Goal: Task Accomplishment & Management: Use online tool/utility

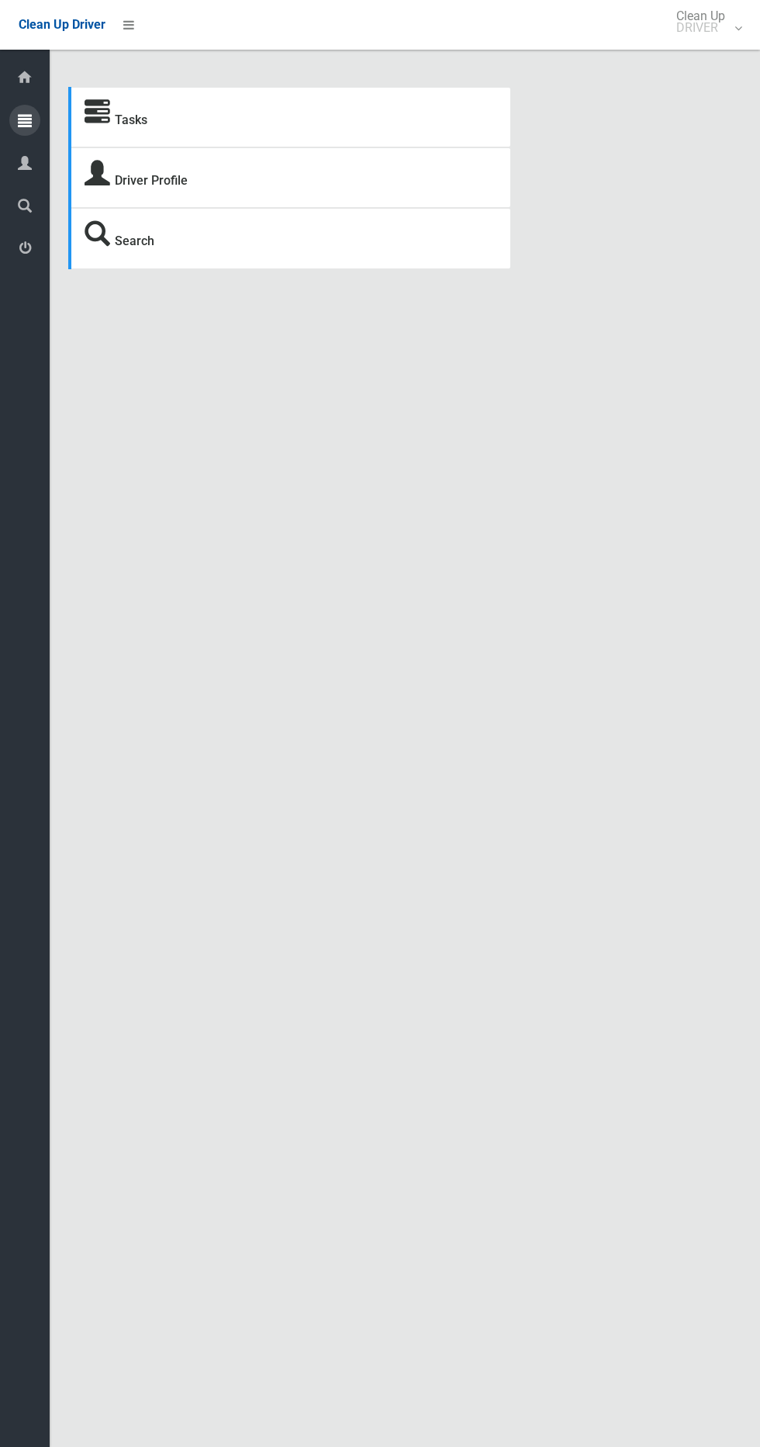
click at [26, 120] on icon at bounding box center [25, 120] width 14 height 31
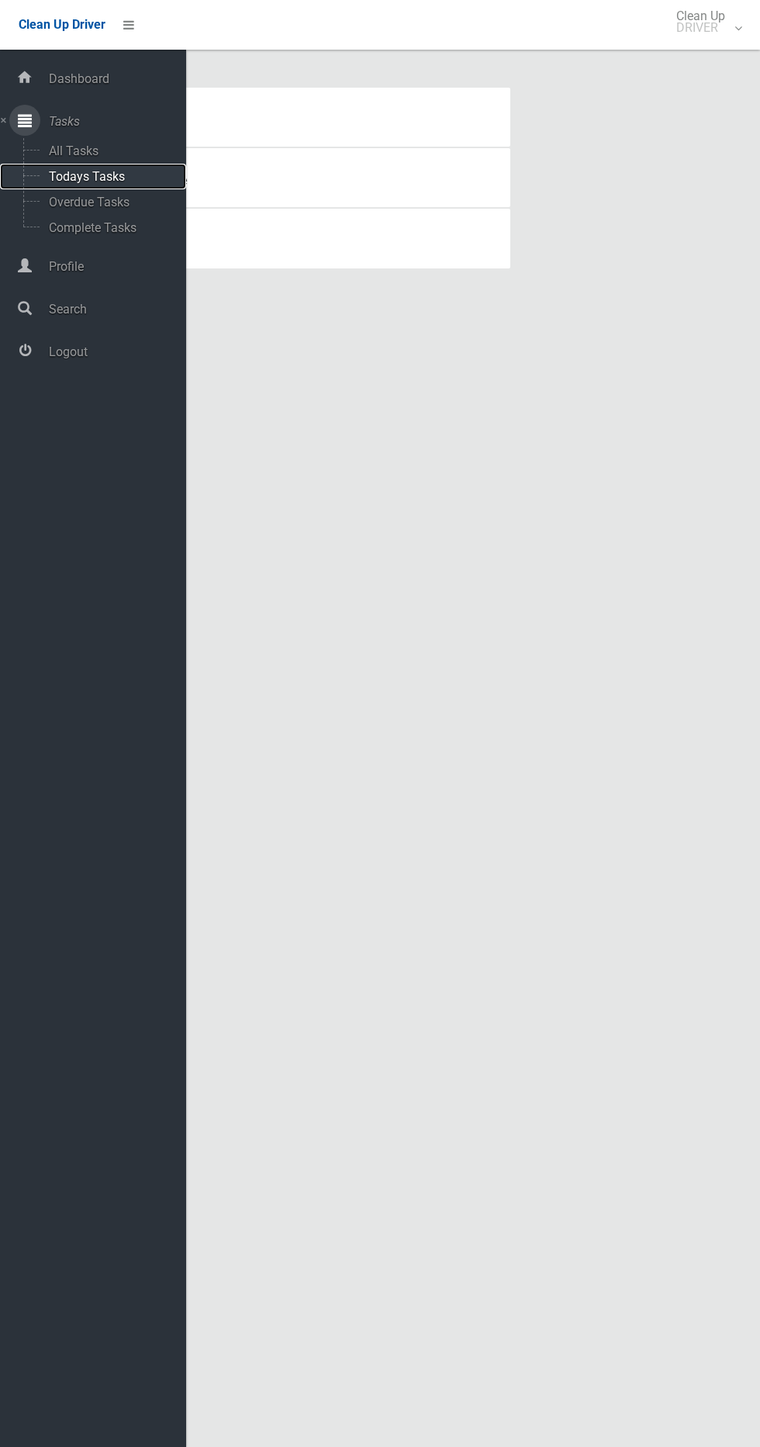
click at [128, 181] on span "Todays Tasks" at bounding box center [108, 176] width 129 height 15
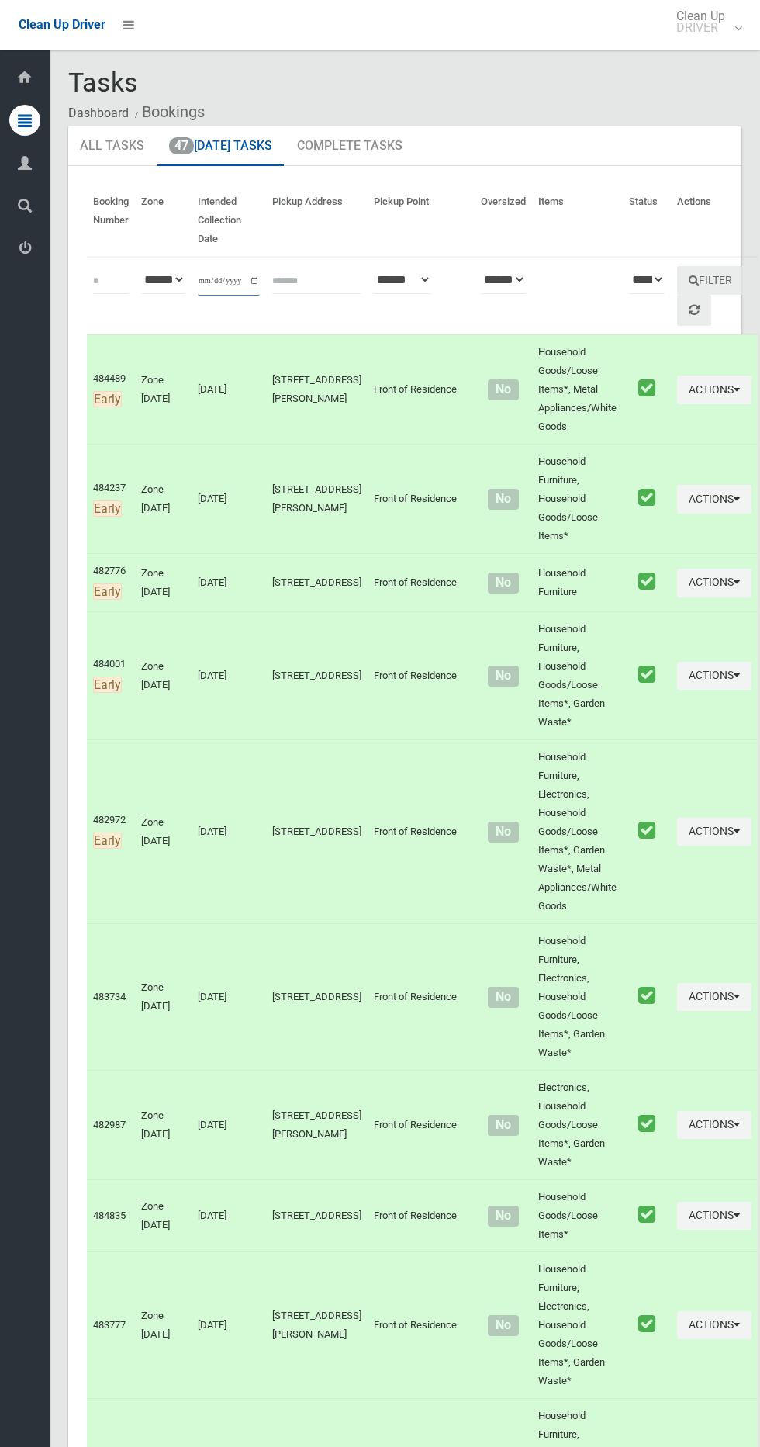
click at [225, 280] on input "**********" at bounding box center [229, 281] width 62 height 29
type input "**********"
click at [677, 269] on button "Filter" at bounding box center [710, 280] width 67 height 29
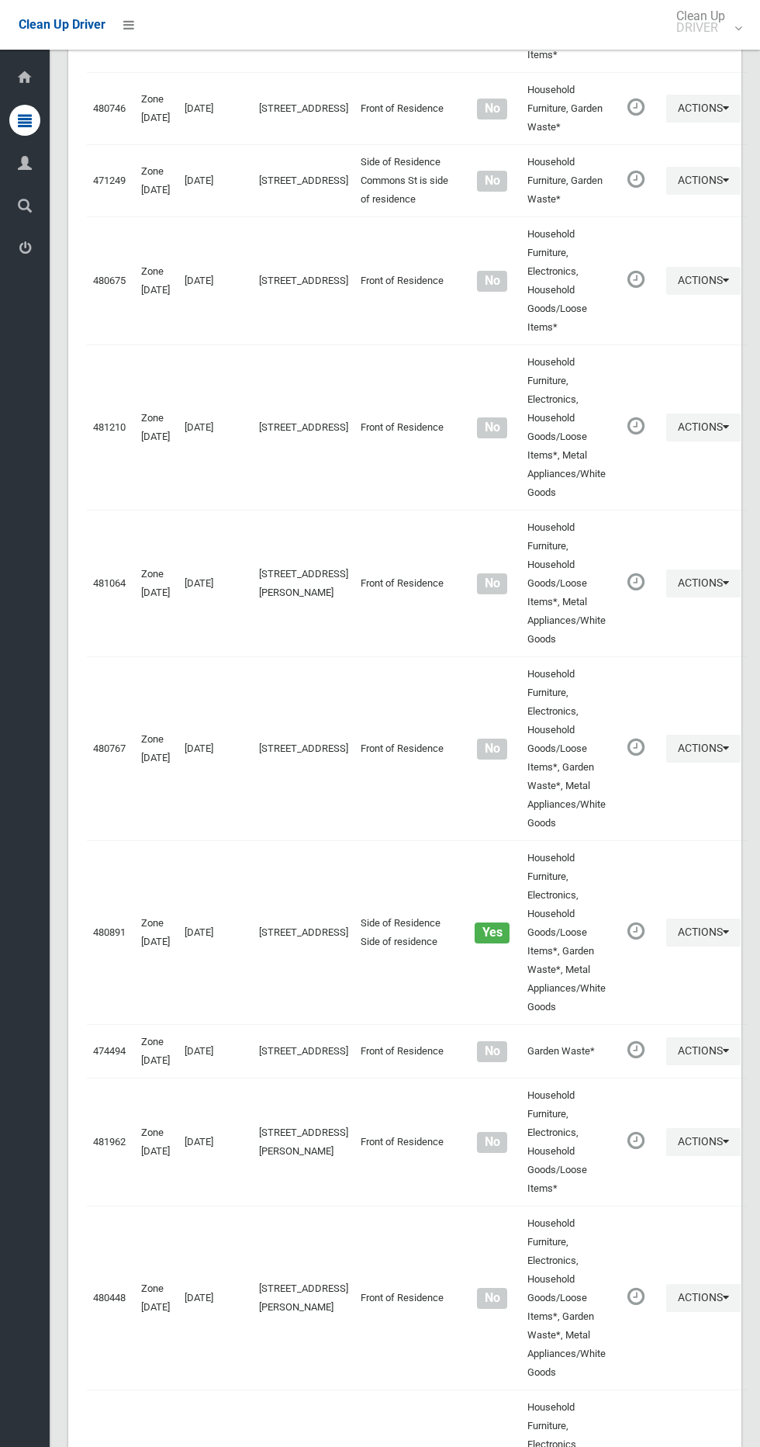
scroll to position [5097, 0]
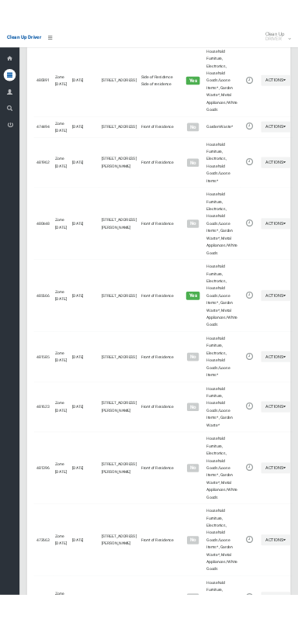
scroll to position [4956, 0]
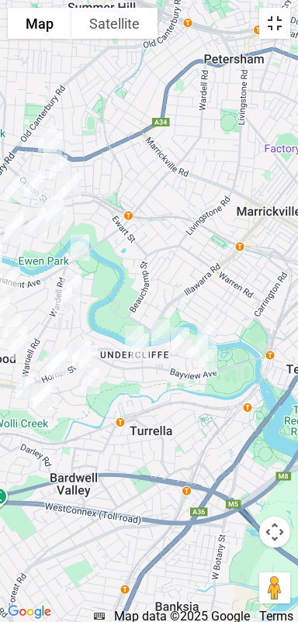
click at [269, 29] on button "Toggle fullscreen view" at bounding box center [274, 23] width 31 height 31
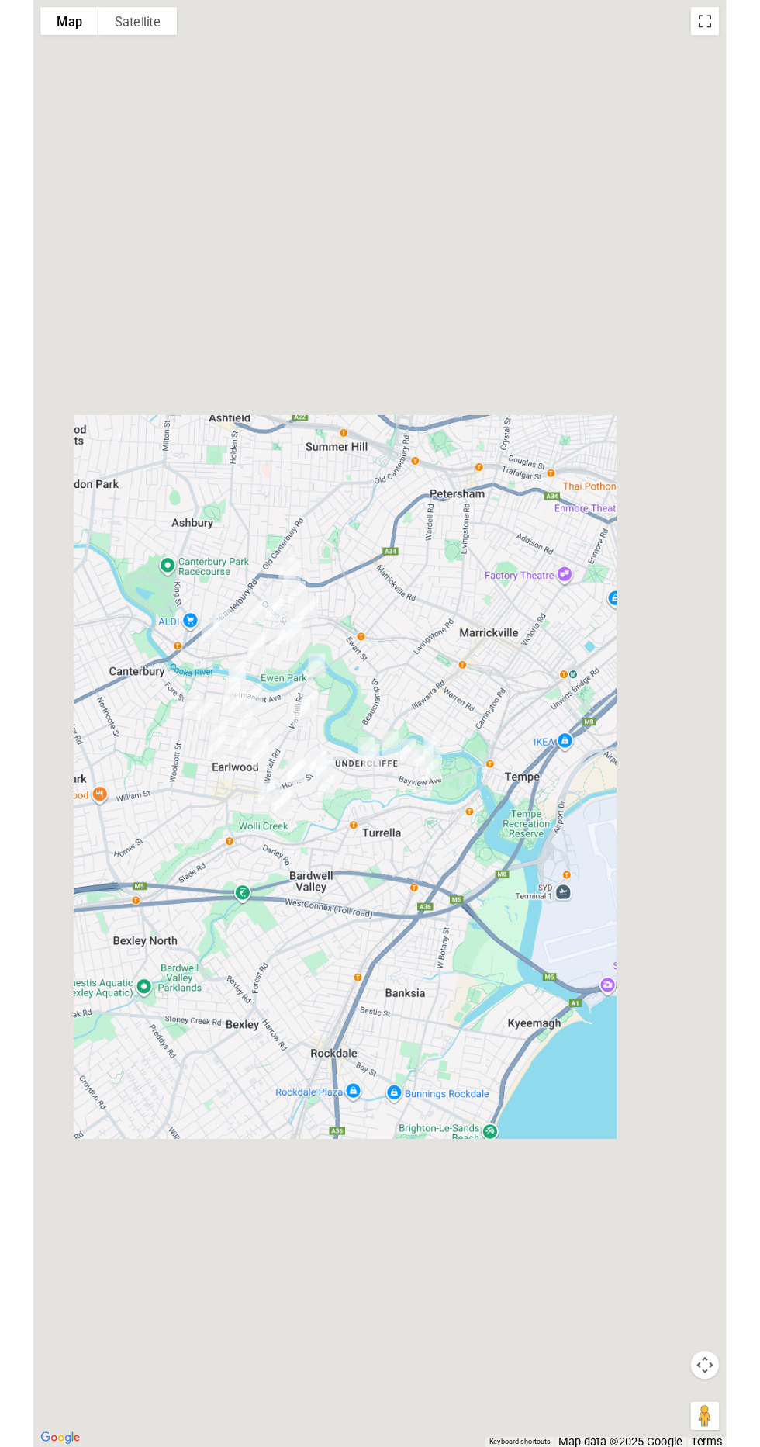
scroll to position [5030, 0]
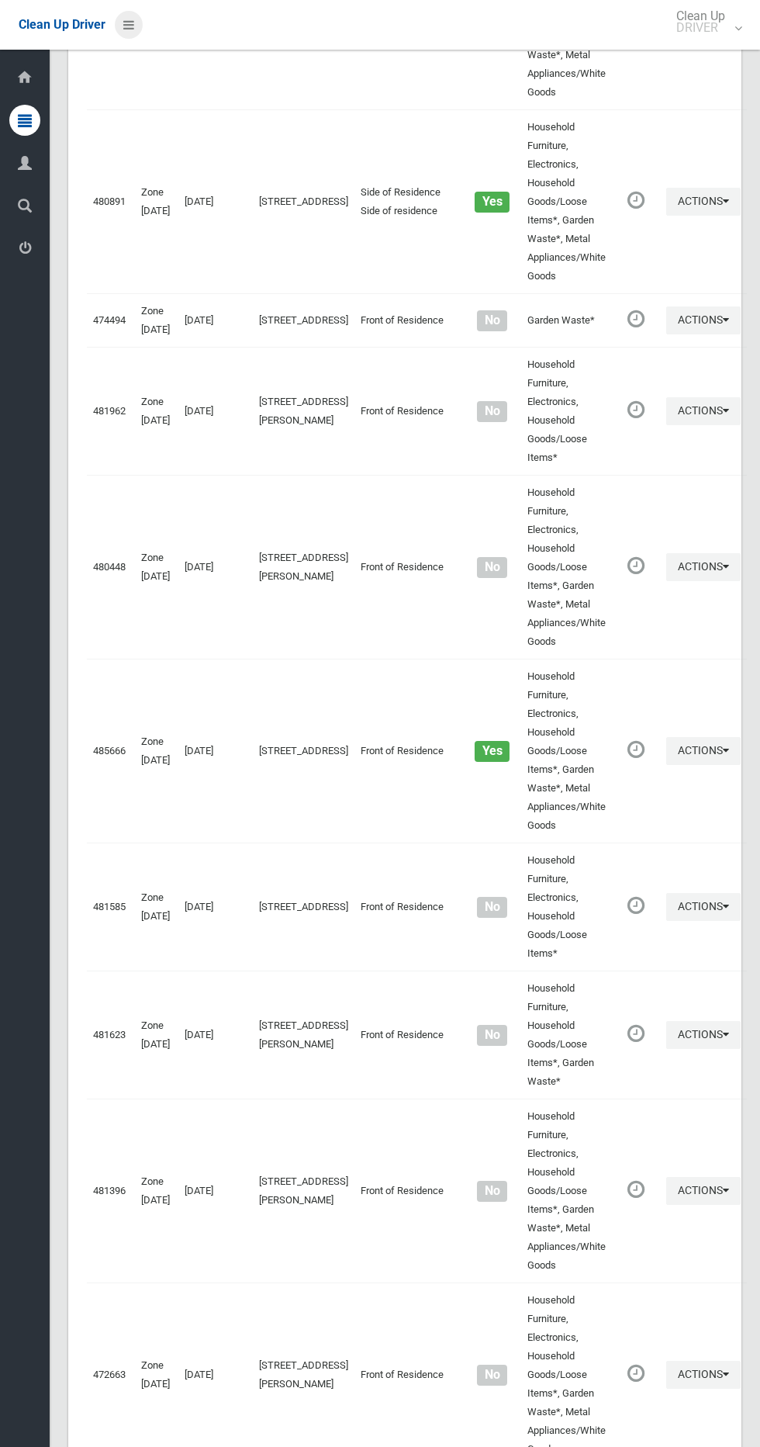
click at [132, 32] on icon at bounding box center [128, 25] width 11 height 26
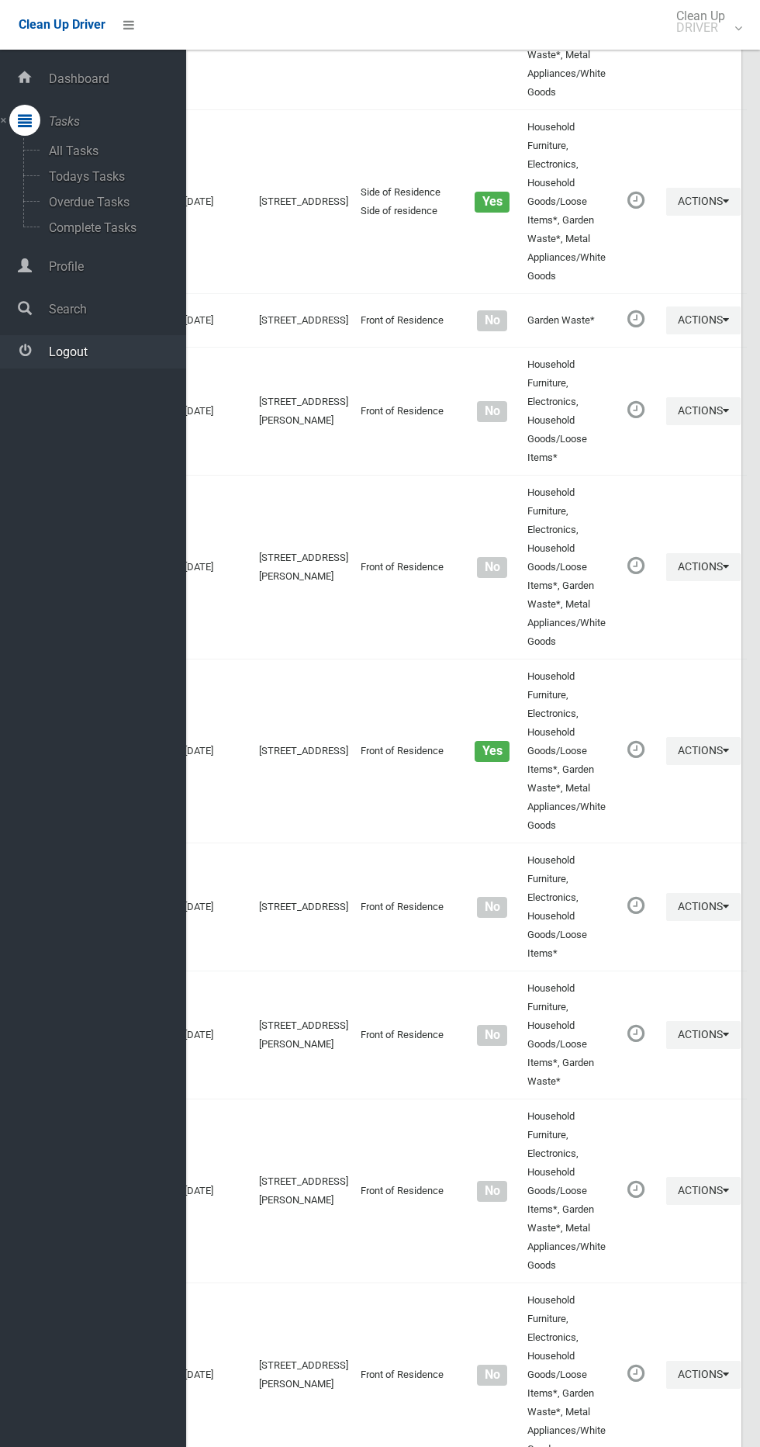
click at [129, 360] on link "Logout" at bounding box center [93, 351] width 186 height 33
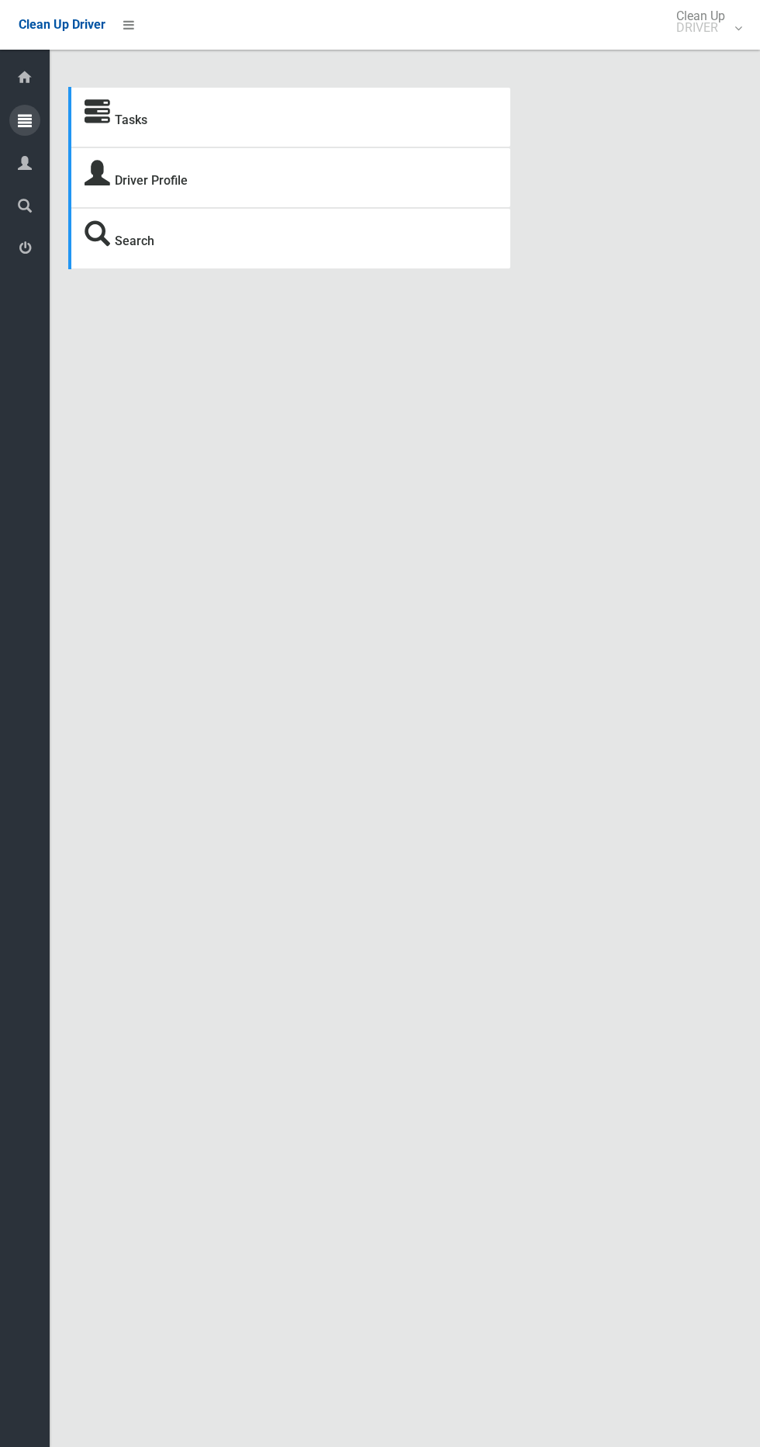
click at [33, 120] on div at bounding box center [24, 120] width 31 height 31
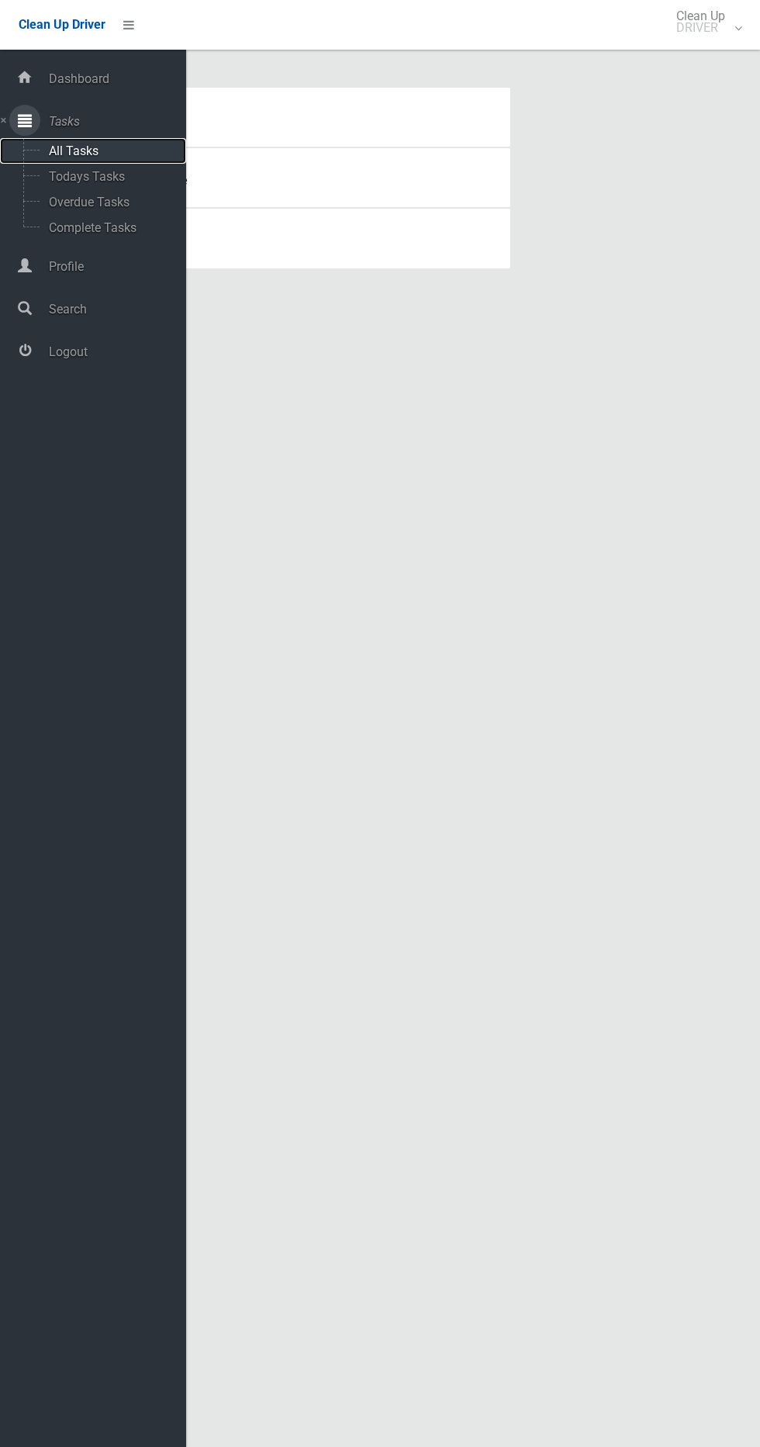
click at [107, 151] on span "All Tasks" at bounding box center [108, 151] width 129 height 15
click at [140, 151] on span "All Tasks" at bounding box center [108, 151] width 129 height 15
click at [120, 181] on span "Todays Tasks" at bounding box center [108, 176] width 129 height 15
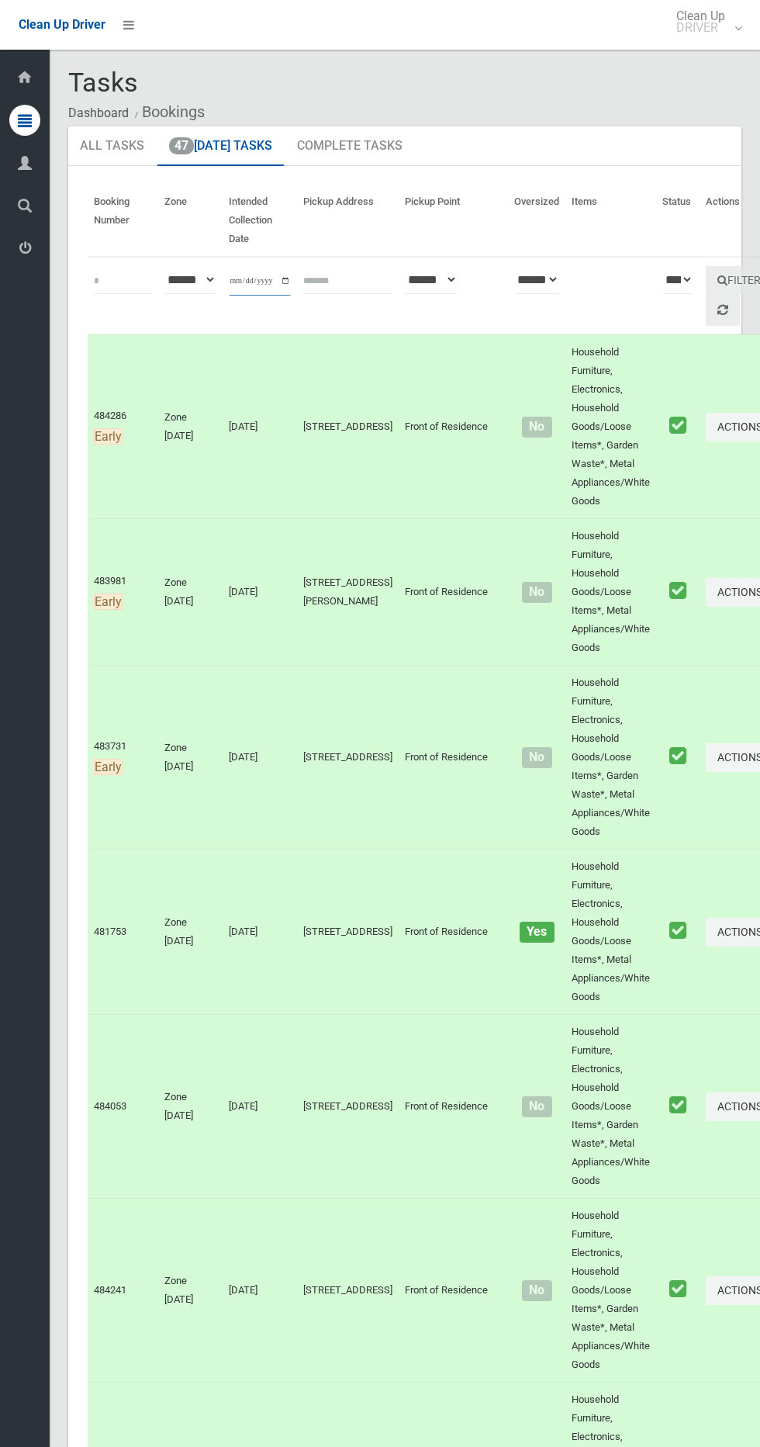
click at [265, 280] on input "**********" at bounding box center [260, 281] width 62 height 29
type input "**********"
click at [706, 271] on button "Filter" at bounding box center [739, 280] width 67 height 29
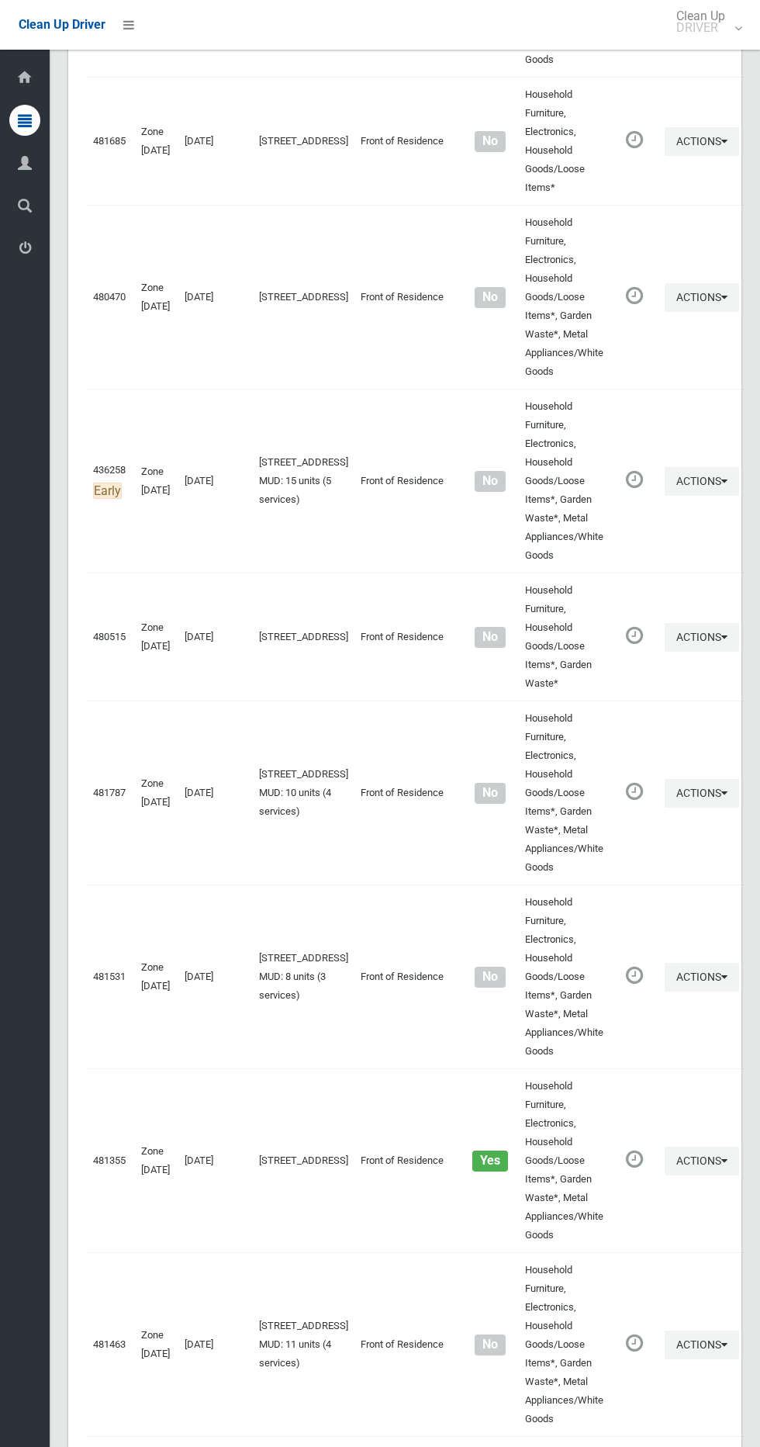
scroll to position [5432, 0]
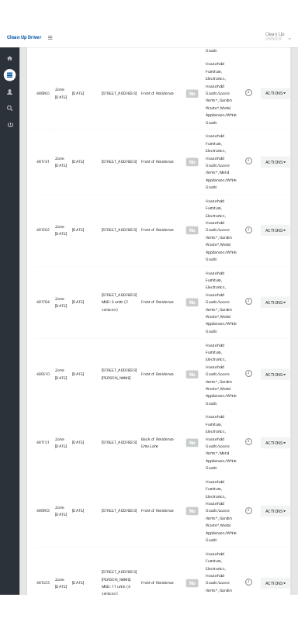
scroll to position [5291, 0]
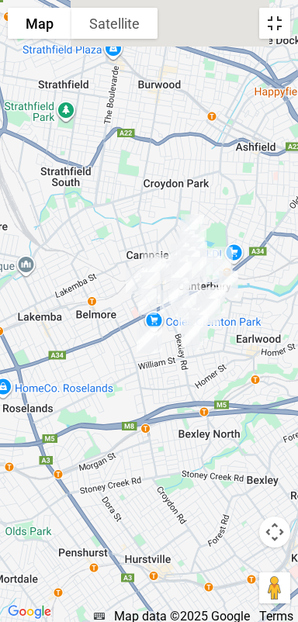
click at [268, 17] on button "Toggle fullscreen view" at bounding box center [274, 23] width 31 height 31
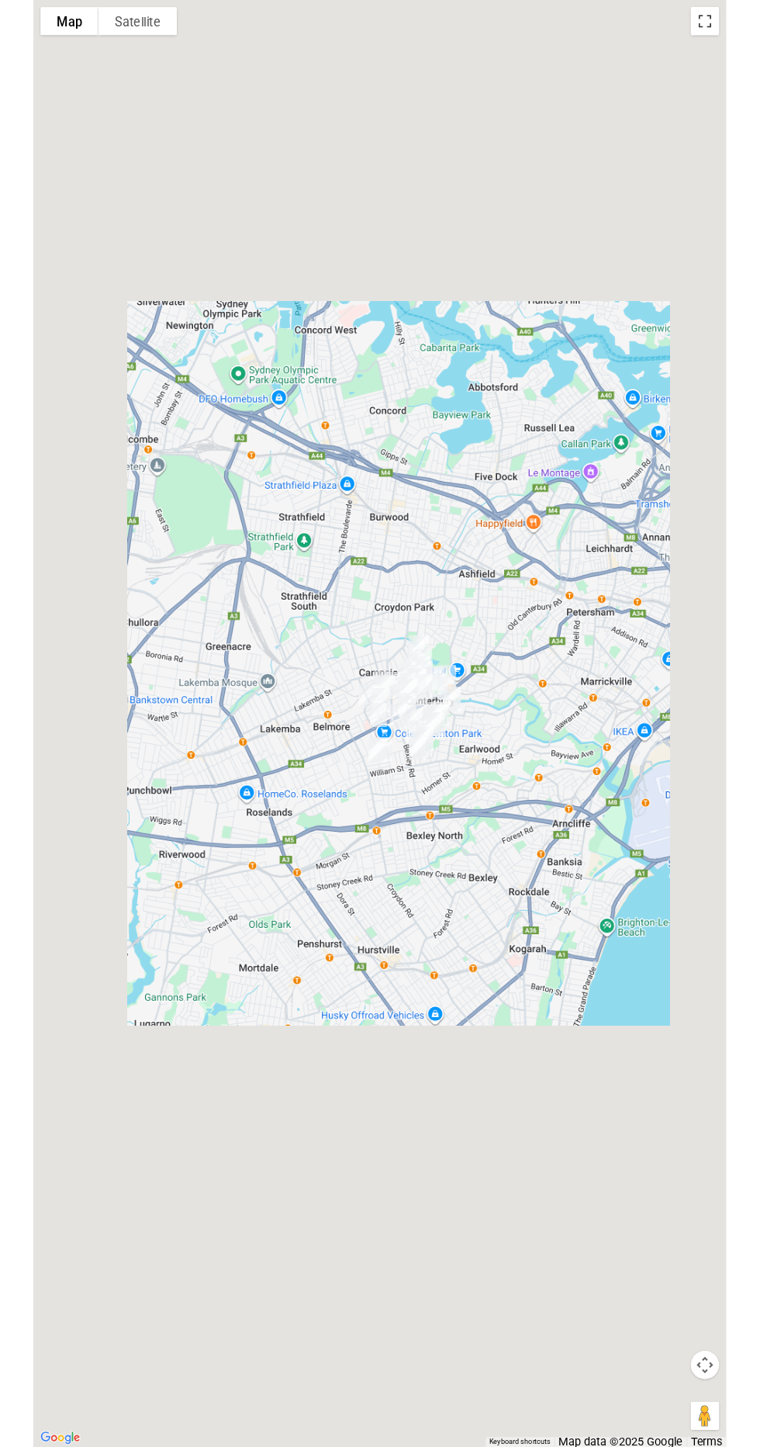
scroll to position [5370, 0]
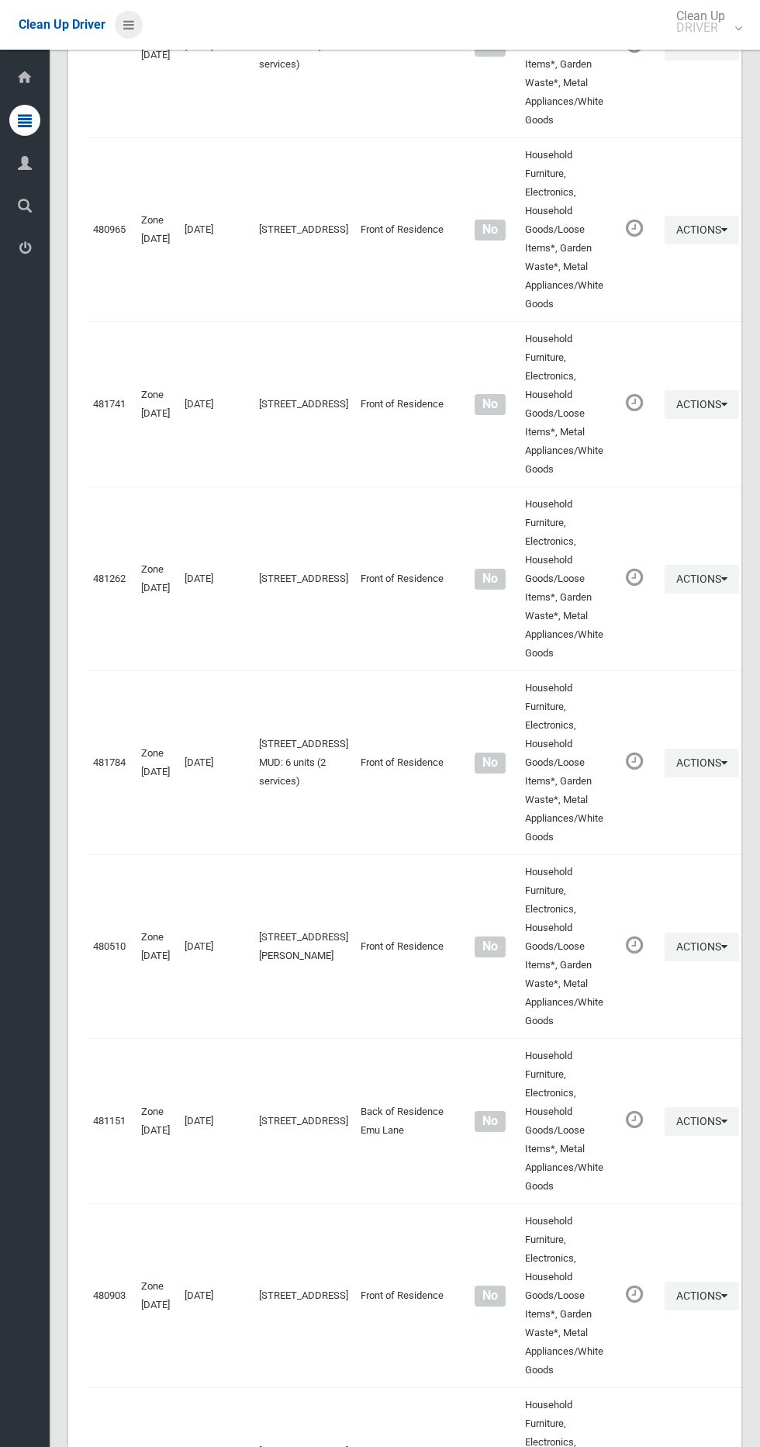
click at [137, 24] on link at bounding box center [129, 25] width 28 height 28
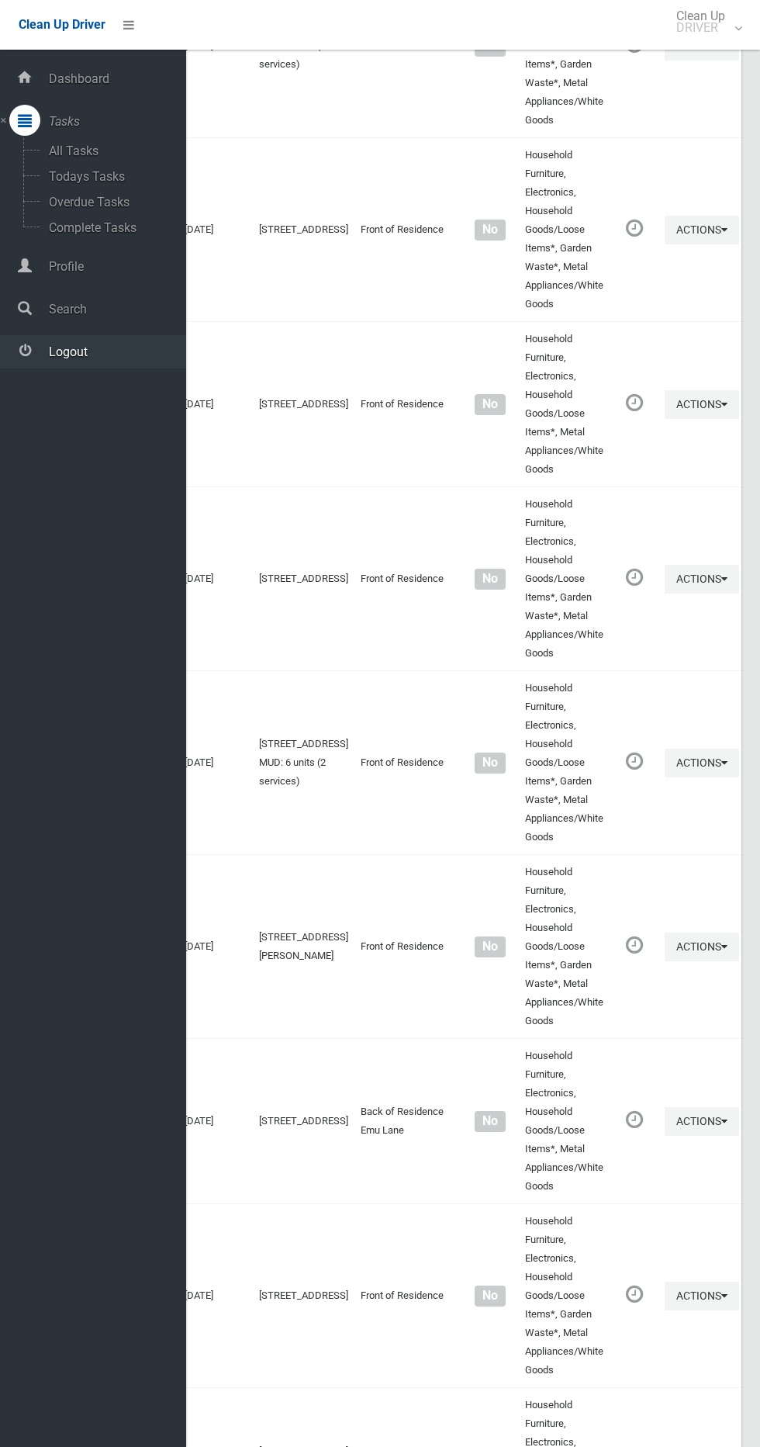
click at [135, 351] on span "Logout" at bounding box center [115, 352] width 142 height 15
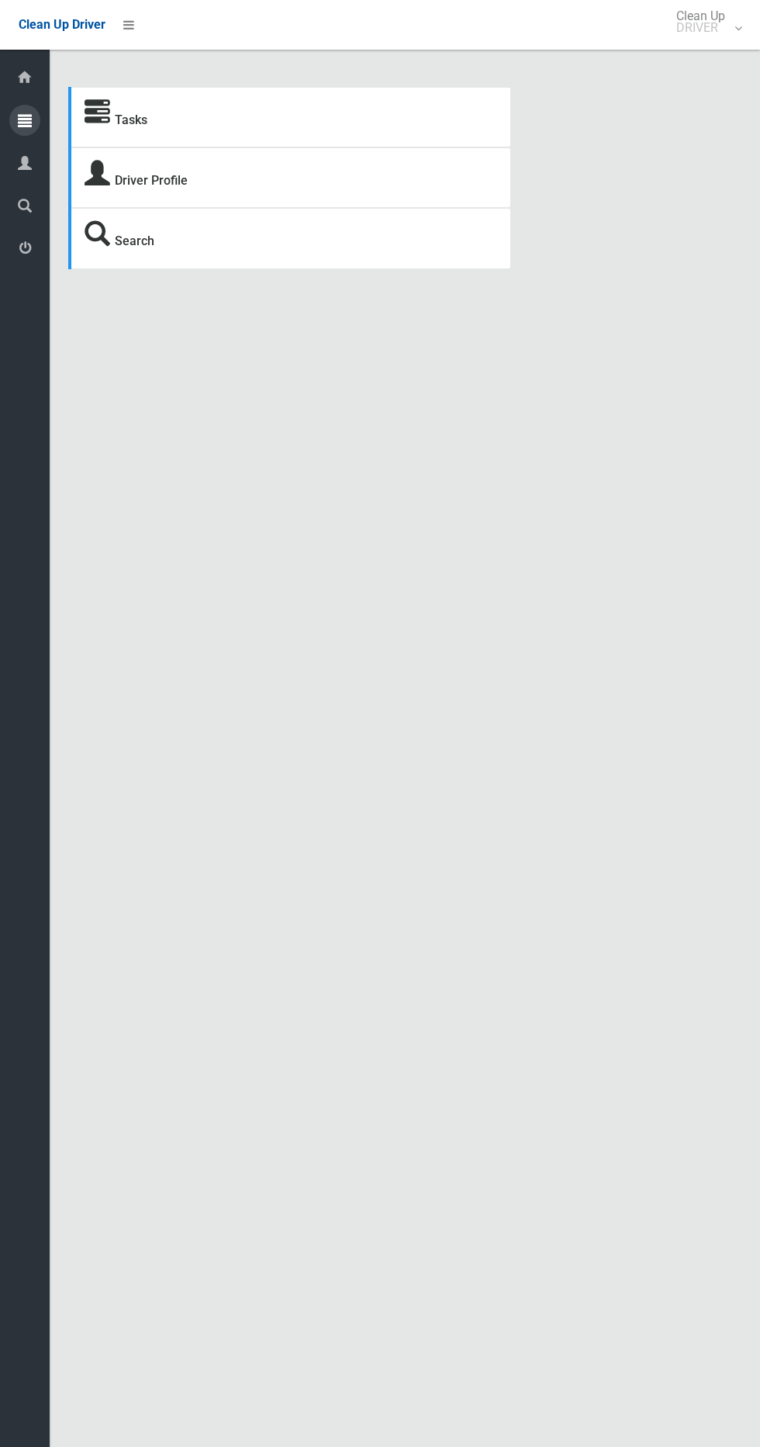
click at [25, 121] on icon at bounding box center [25, 120] width 14 height 31
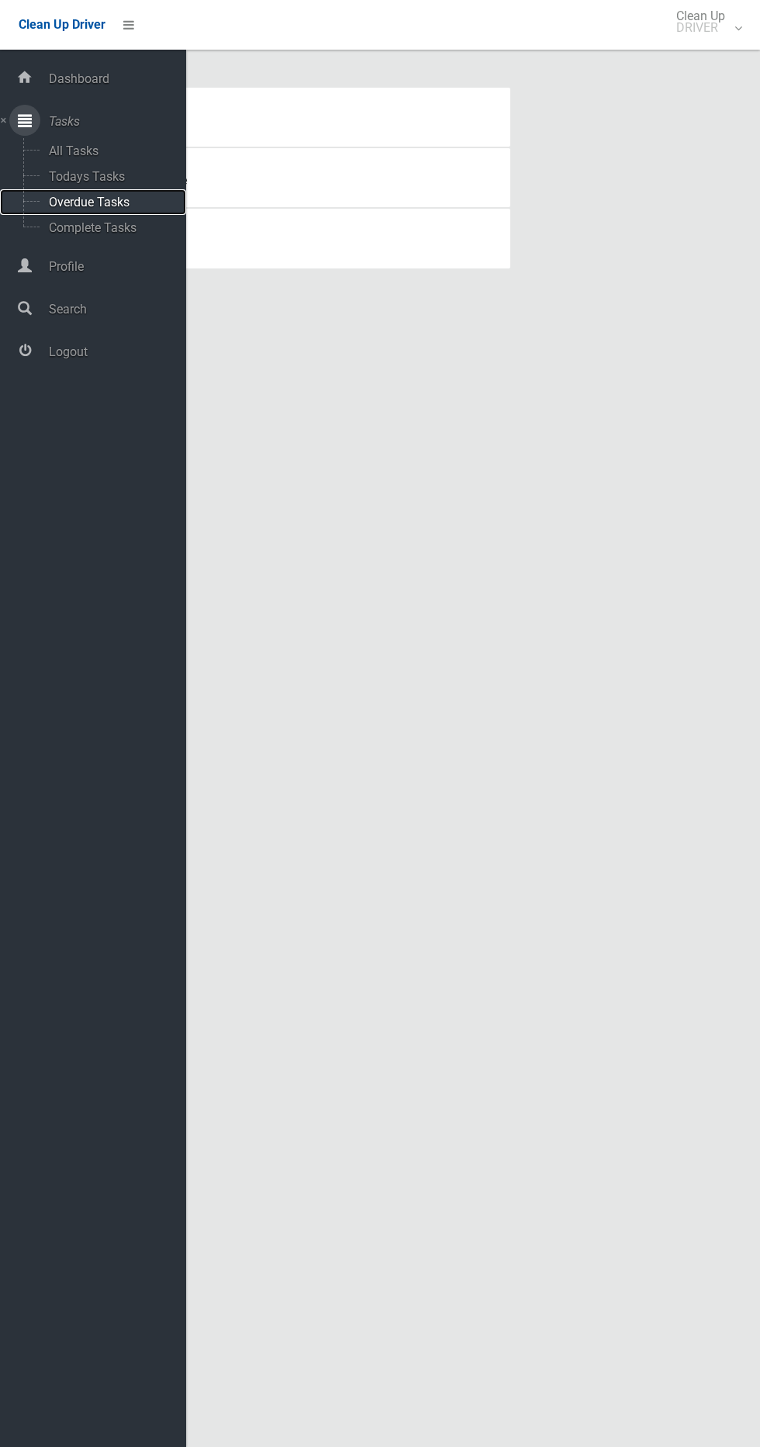
click at [130, 202] on span "Overdue Tasks" at bounding box center [108, 202] width 129 height 15
click at [141, 177] on span "Todays Tasks" at bounding box center [108, 176] width 129 height 15
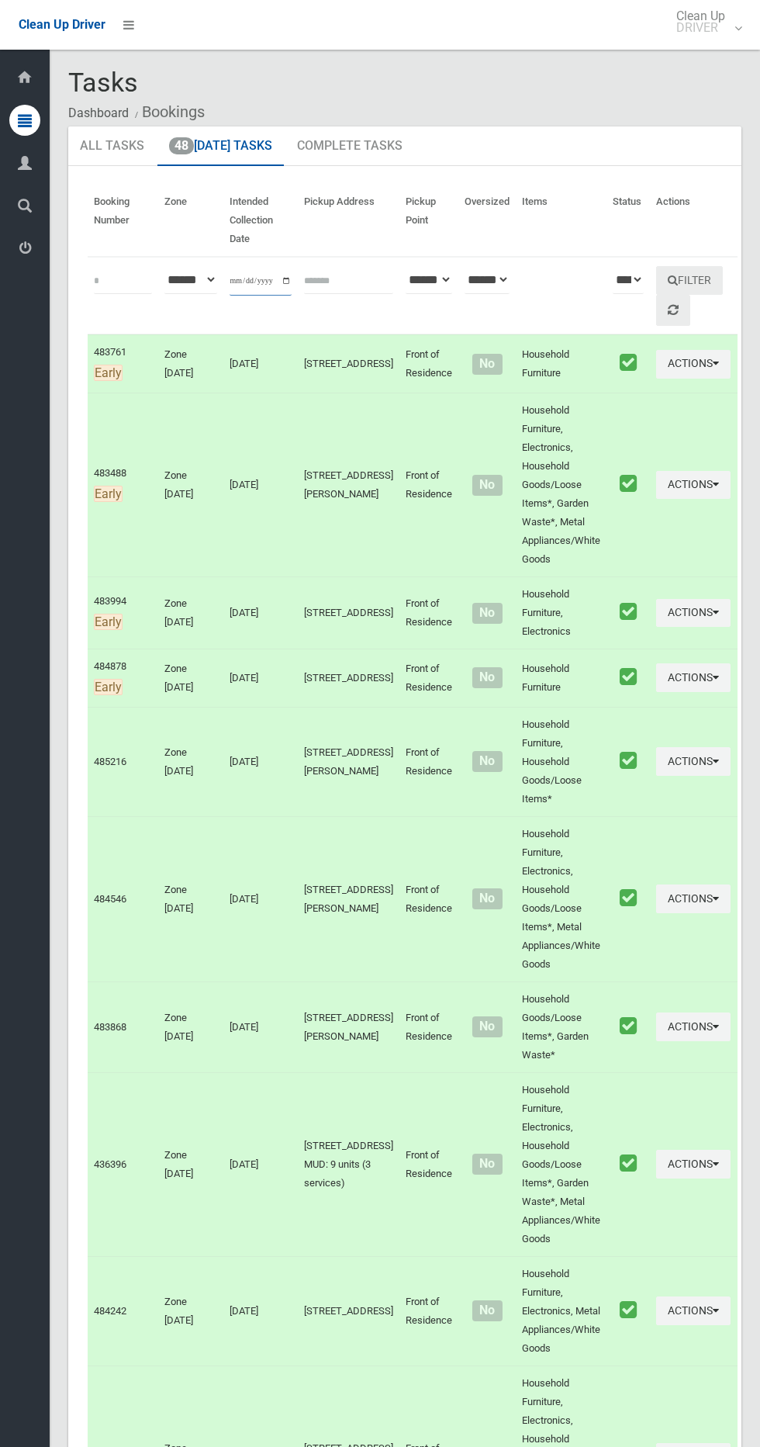
click at [260, 267] on input "**********" at bounding box center [261, 281] width 62 height 29
type input "**********"
click at [698, 280] on button "Filter" at bounding box center [690, 280] width 67 height 29
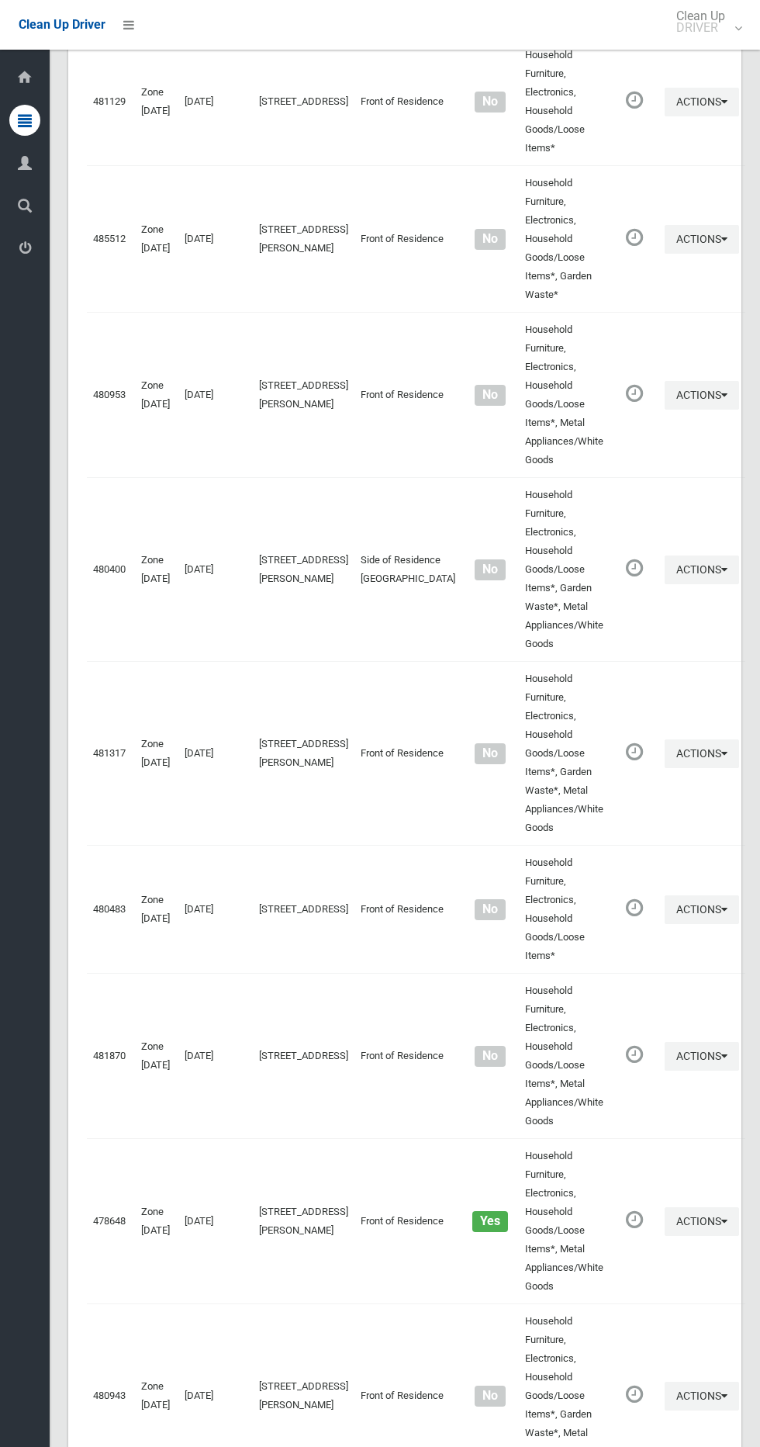
scroll to position [5815, 0]
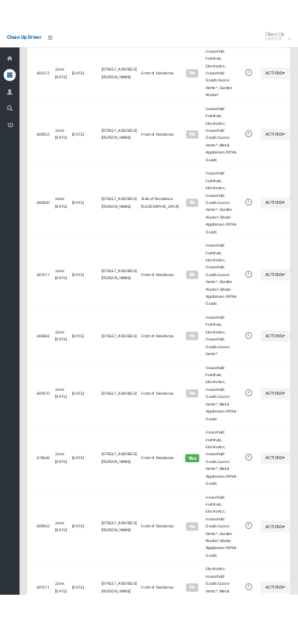
scroll to position [5675, 0]
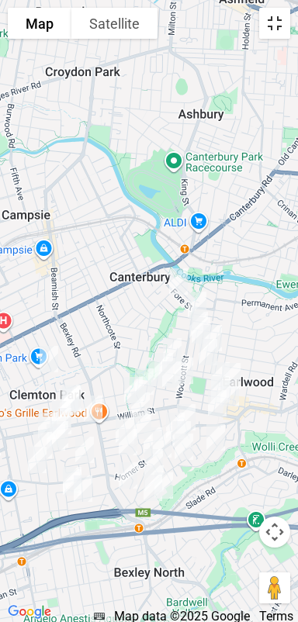
click at [272, 26] on button "Toggle fullscreen view" at bounding box center [274, 23] width 31 height 31
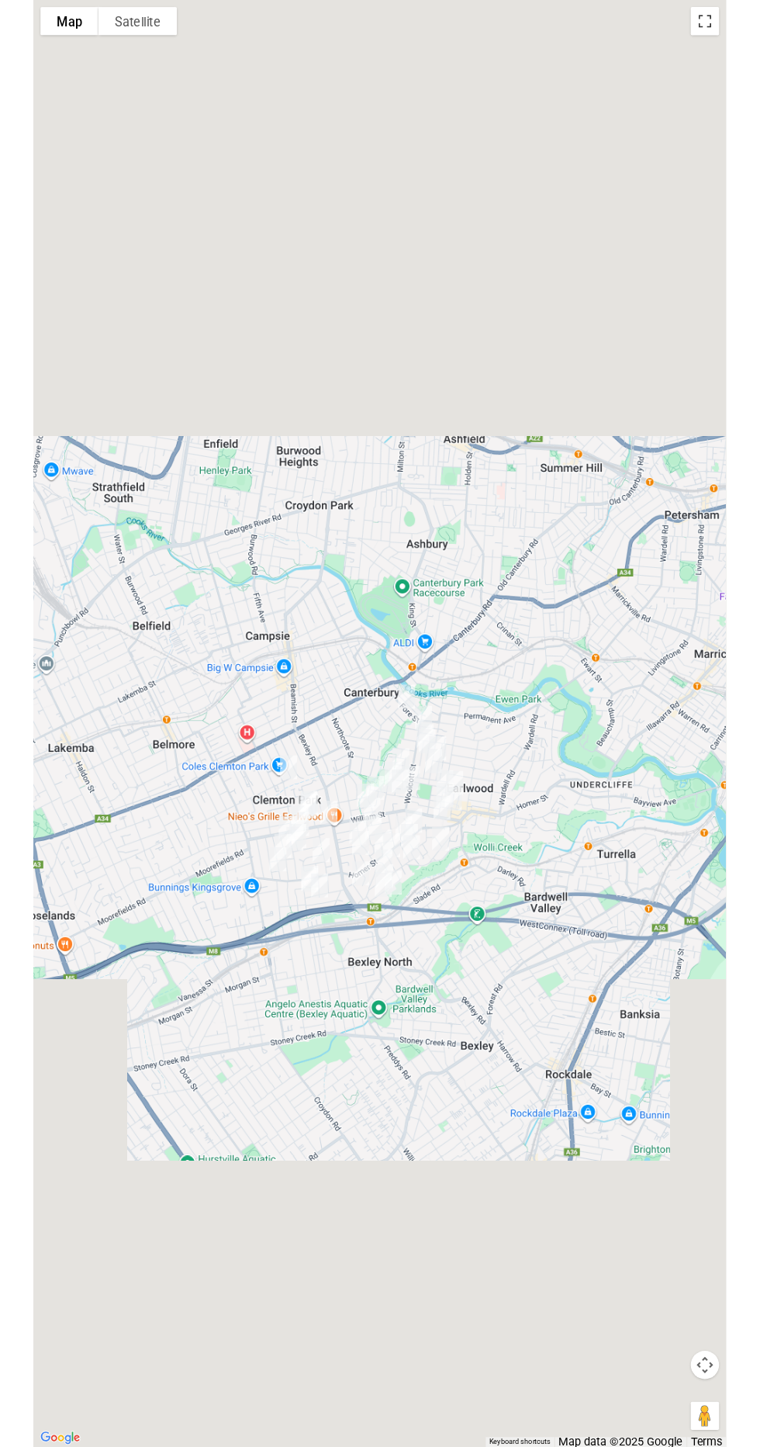
scroll to position [5749, 0]
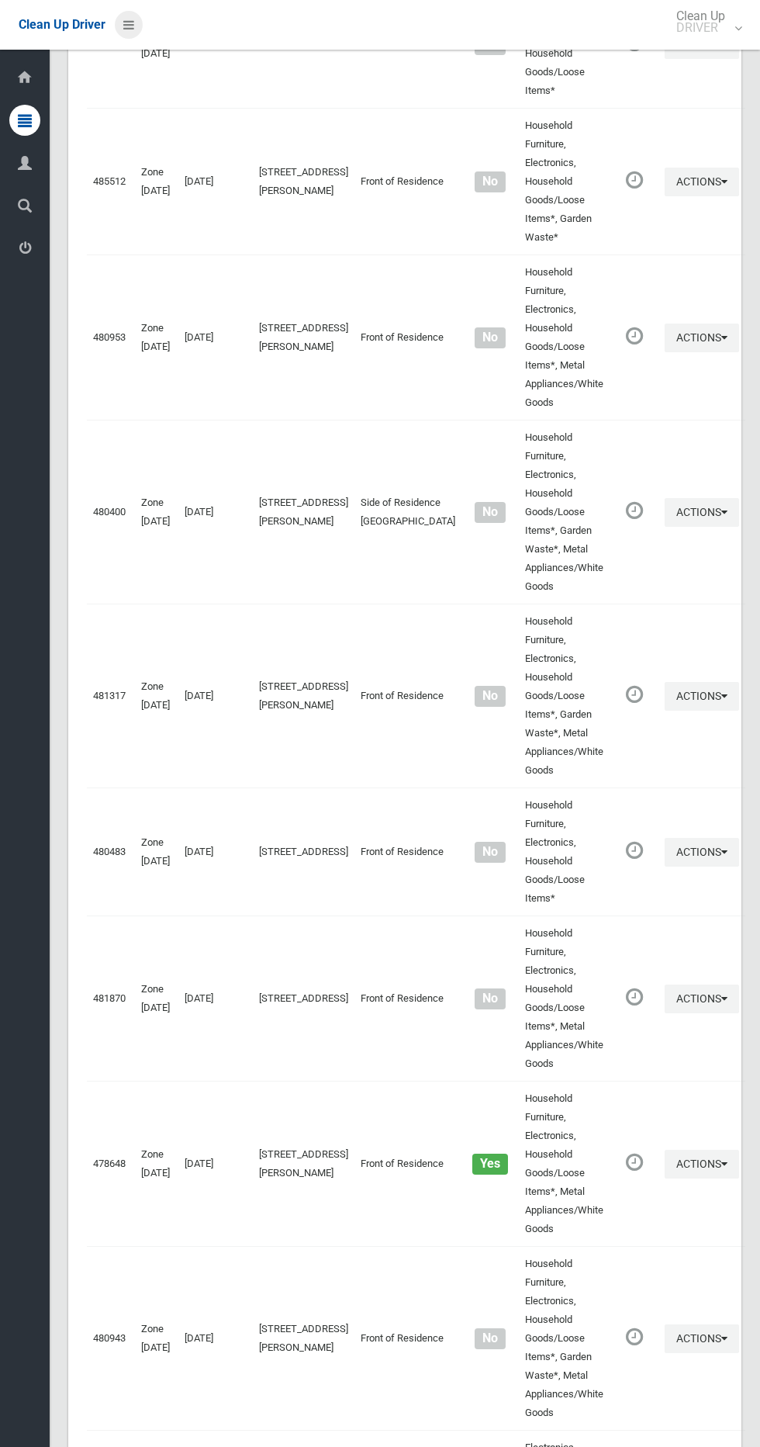
click at [124, 37] on link at bounding box center [129, 25] width 28 height 28
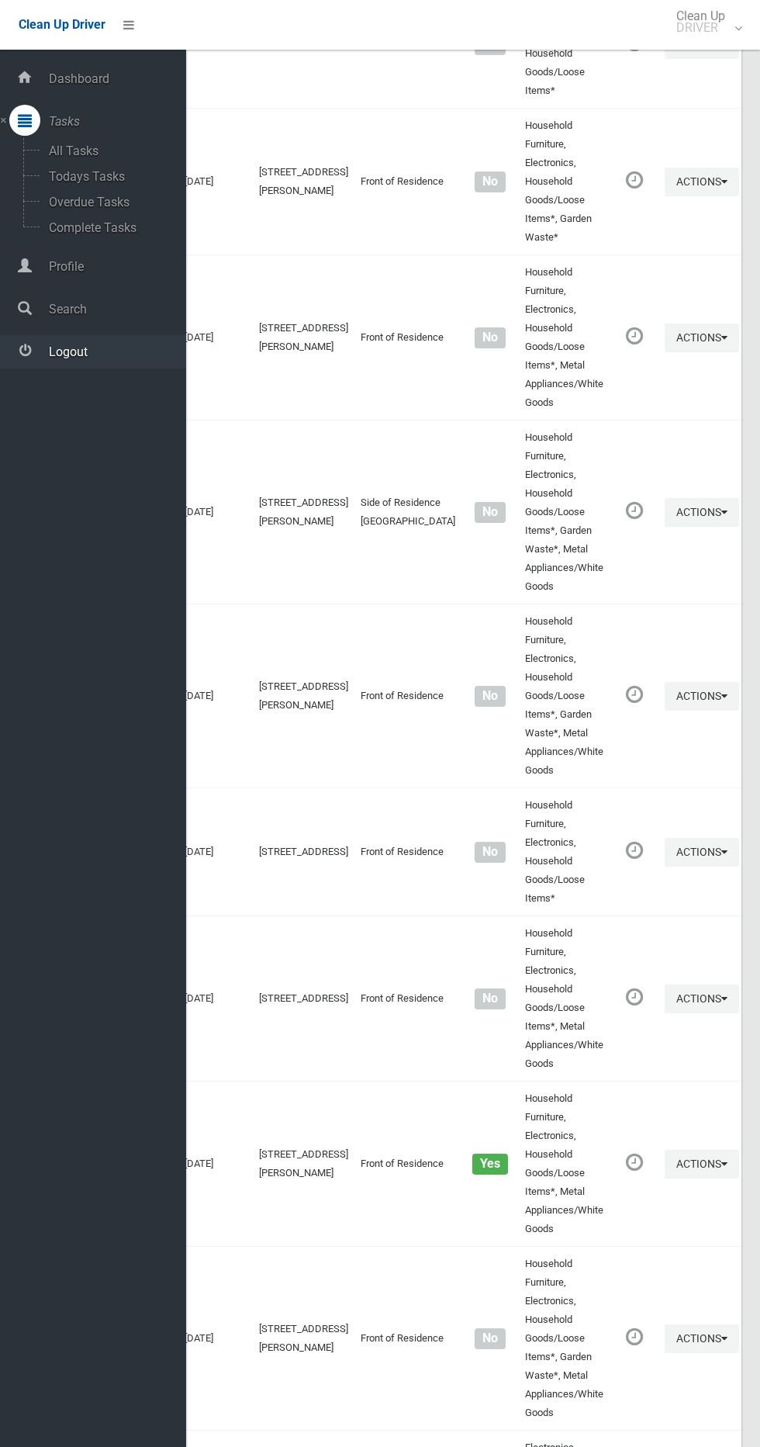
click at [168, 353] on span "Logout" at bounding box center [115, 352] width 142 height 15
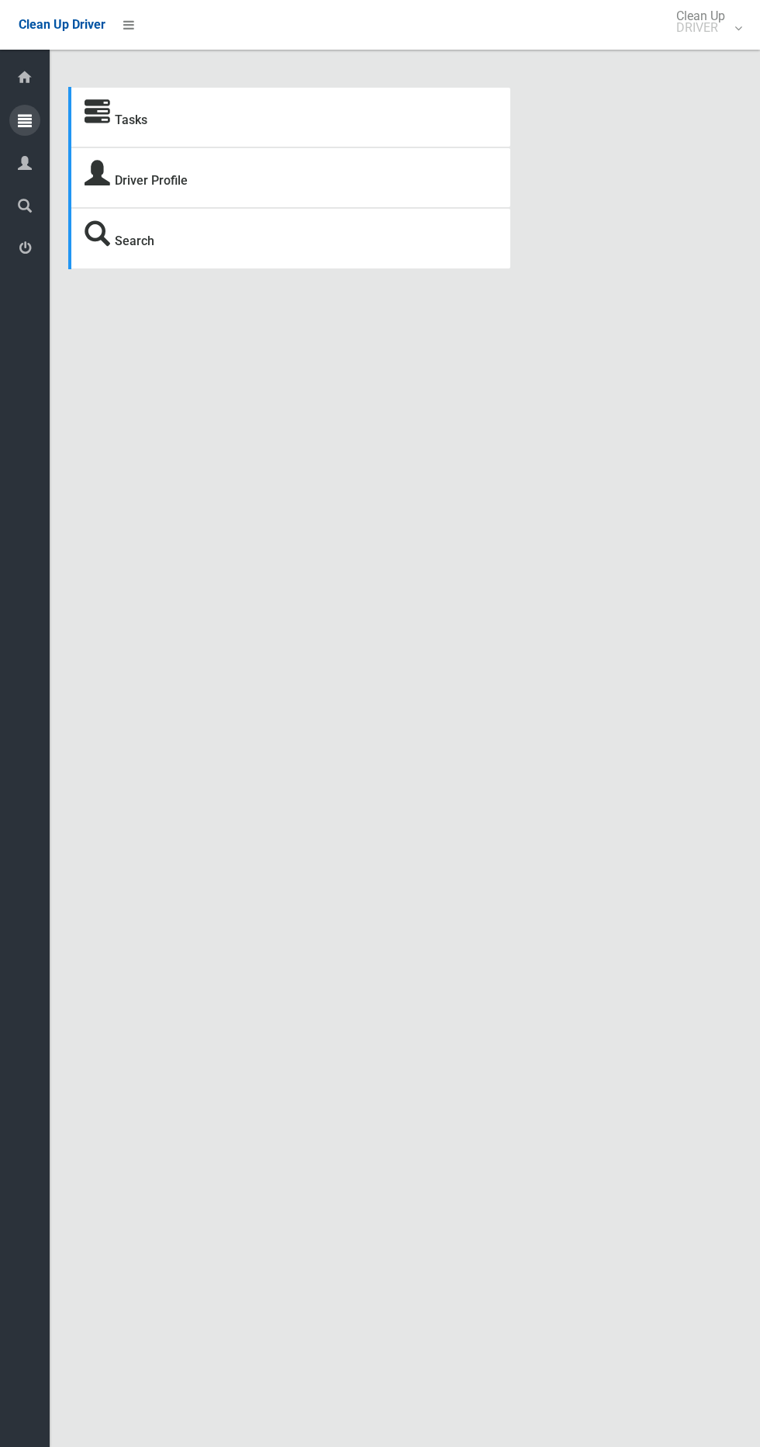
click at [25, 120] on icon at bounding box center [25, 120] width 14 height 31
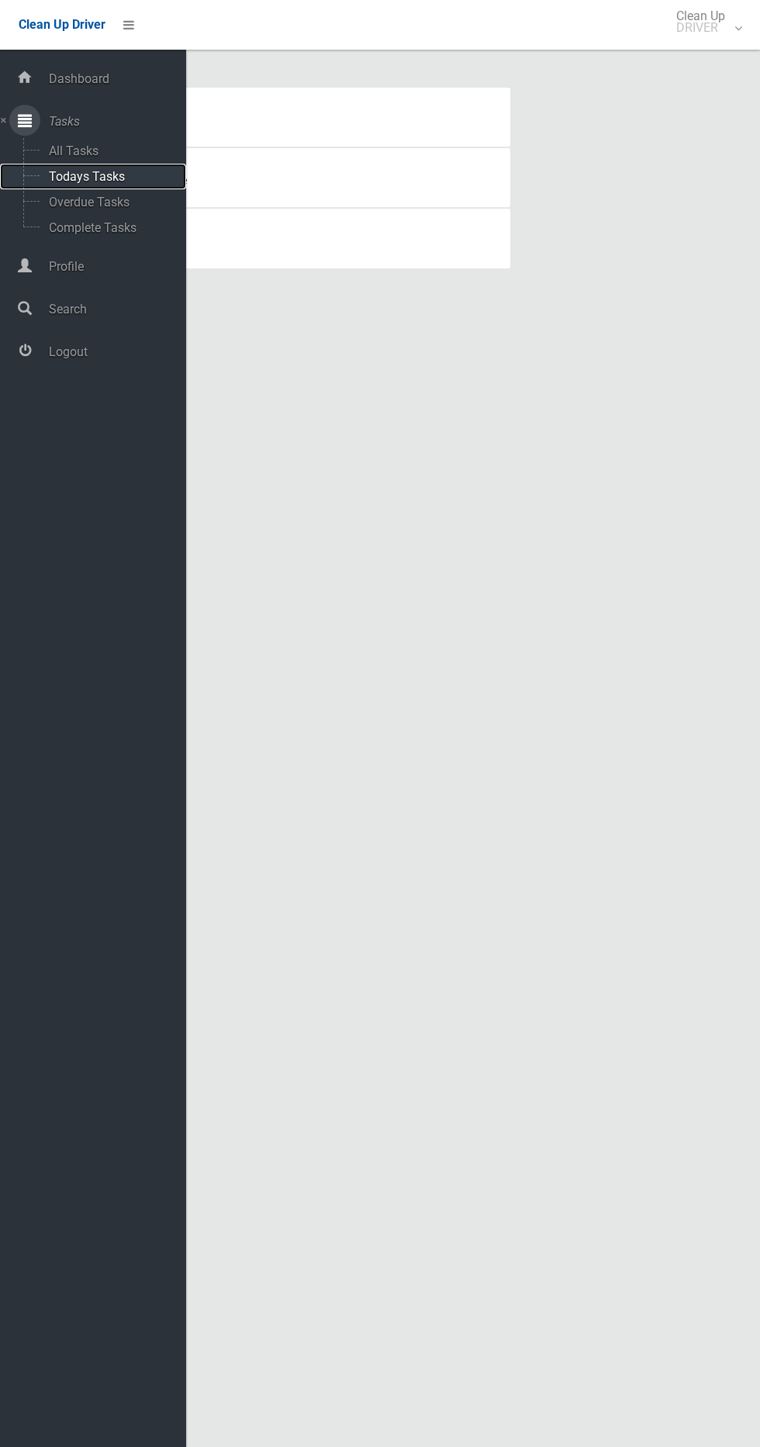
click at [139, 176] on span "Todays Tasks" at bounding box center [108, 176] width 129 height 15
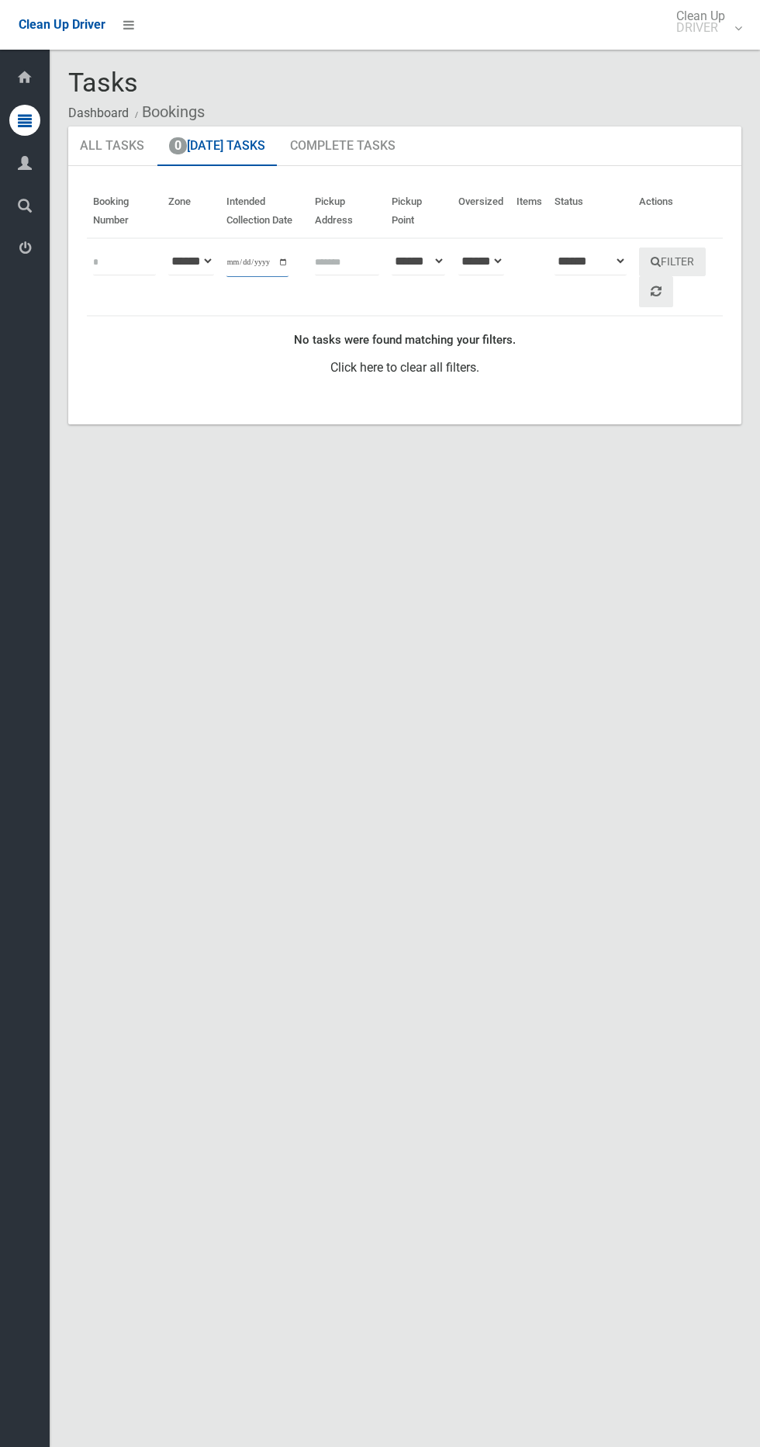
click at [254, 258] on input "**********" at bounding box center [258, 262] width 62 height 29
type input "**********"
click at [679, 262] on button "Filter" at bounding box center [672, 262] width 67 height 29
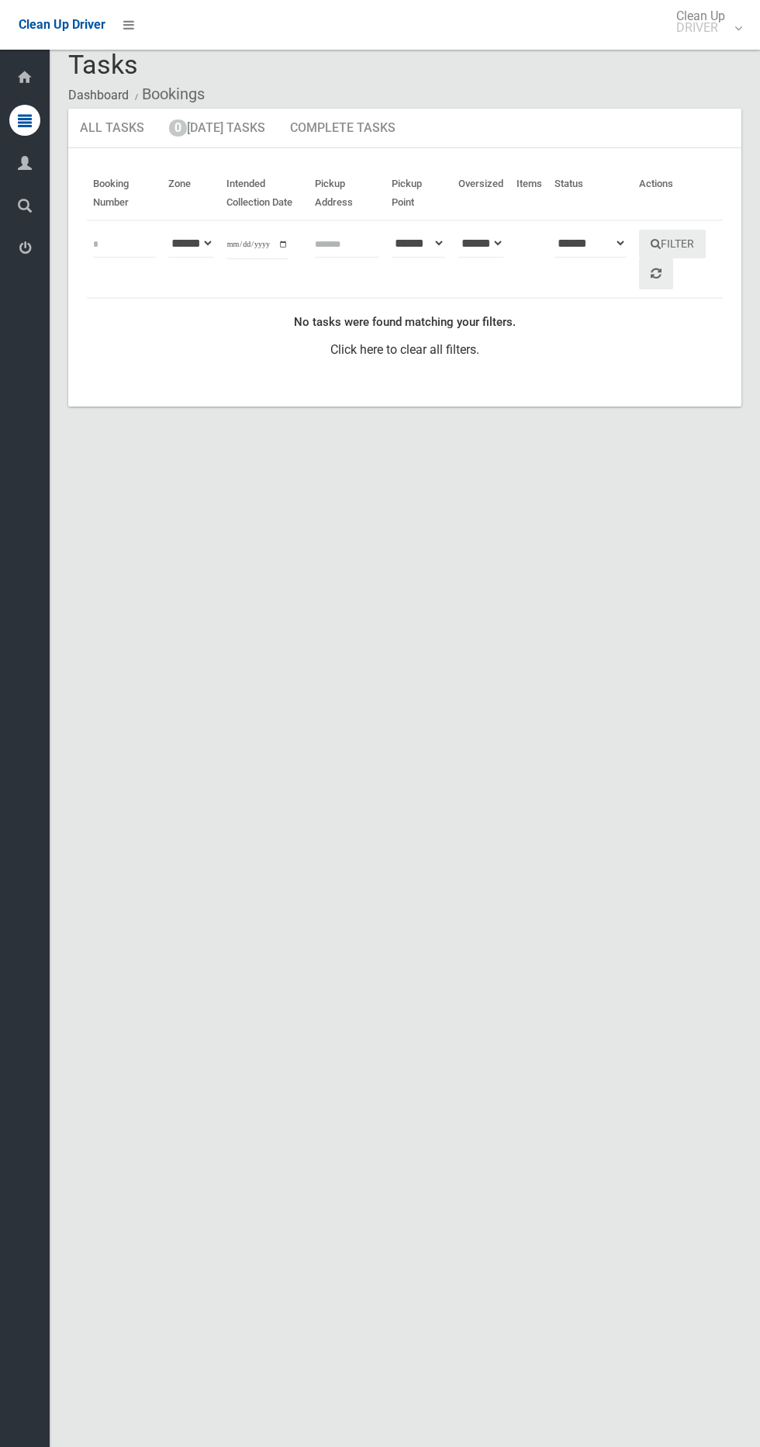
click at [133, 3] on li at bounding box center [124, 25] width 37 height 50
click at [133, 48] on li at bounding box center [124, 25] width 37 height 50
click at [137, 53] on span "Tasks" at bounding box center [103, 64] width 70 height 31
click at [137, 32] on link at bounding box center [129, 25] width 28 height 28
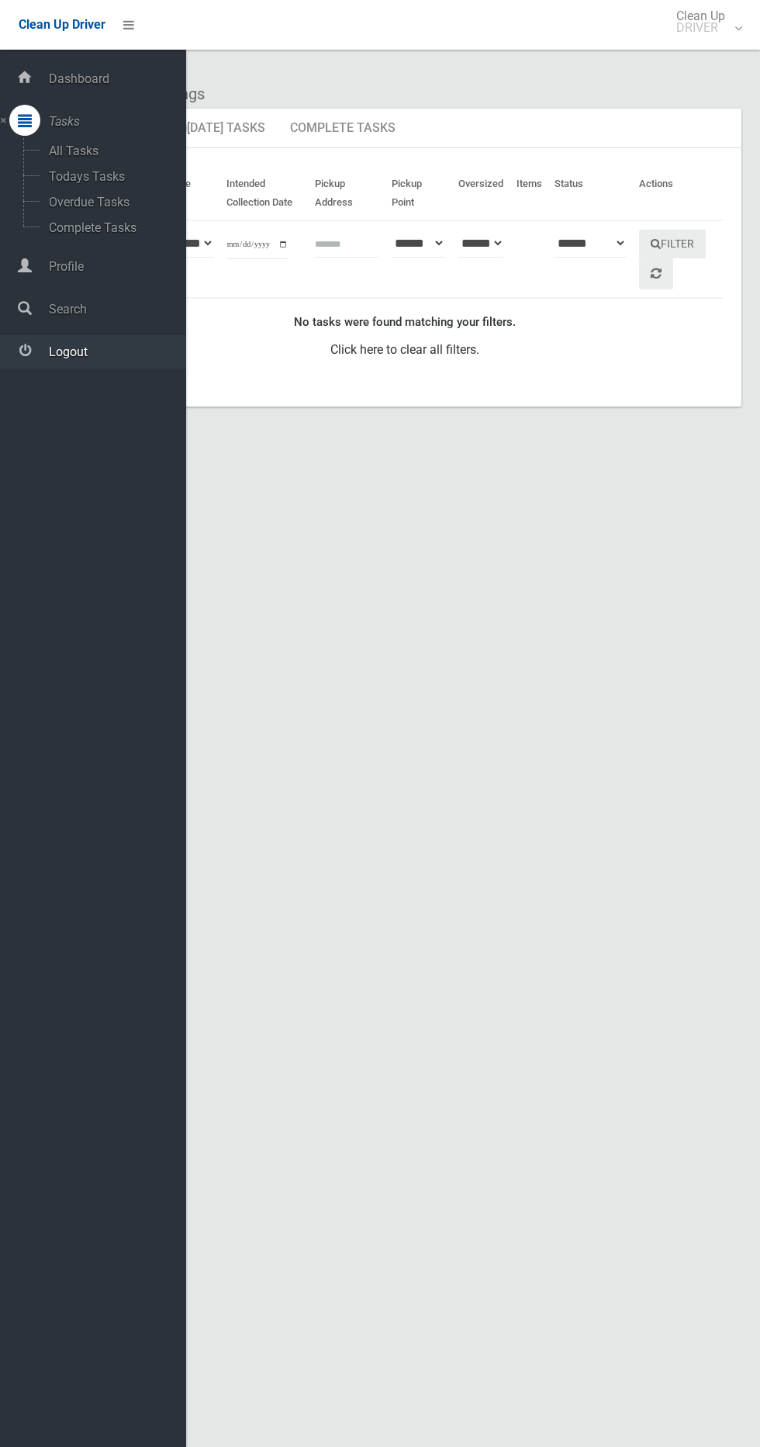
click at [61, 356] on span "Logout" at bounding box center [115, 352] width 142 height 15
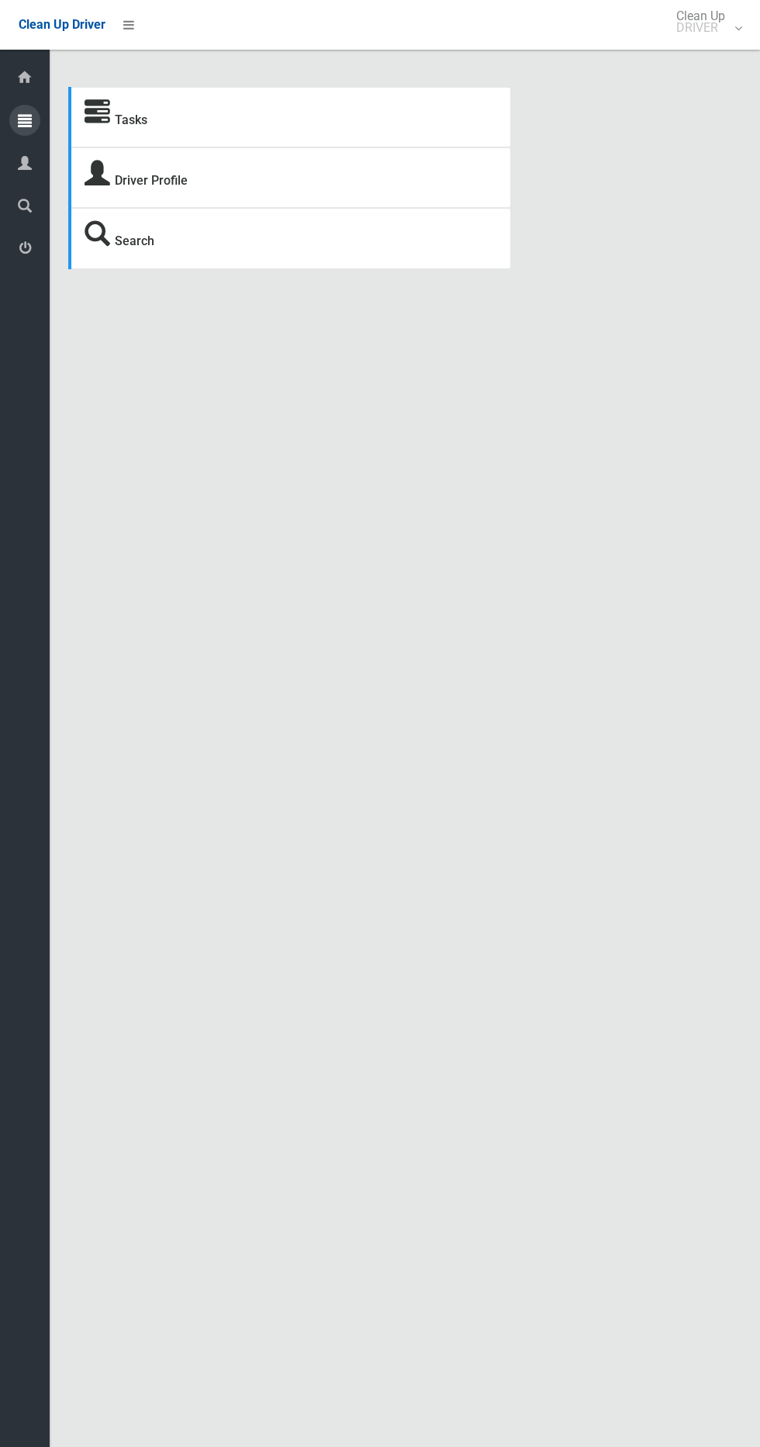
click at [25, 120] on icon at bounding box center [25, 120] width 14 height 31
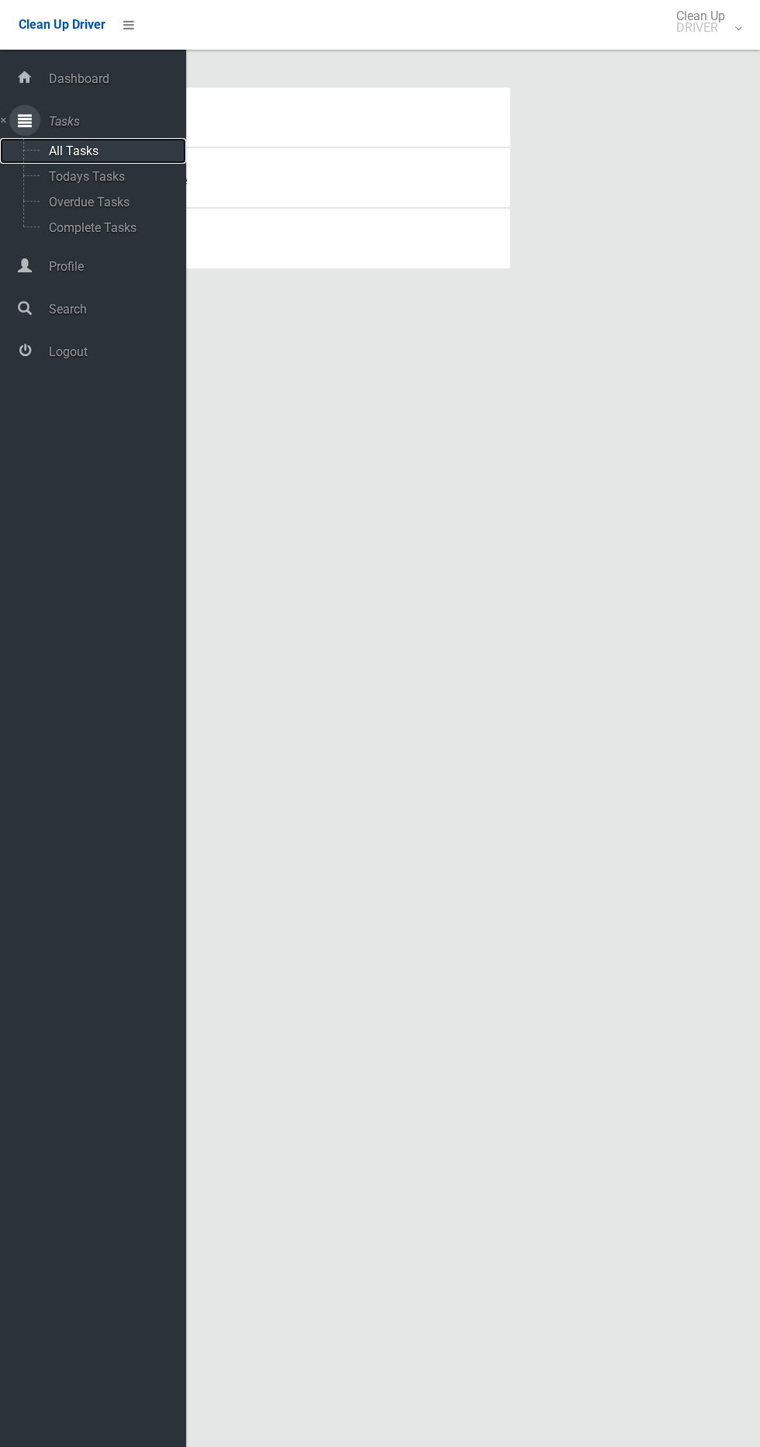
click at [76, 151] on span "All Tasks" at bounding box center [108, 151] width 129 height 15
click at [45, 178] on span "Todays Tasks" at bounding box center [108, 176] width 129 height 15
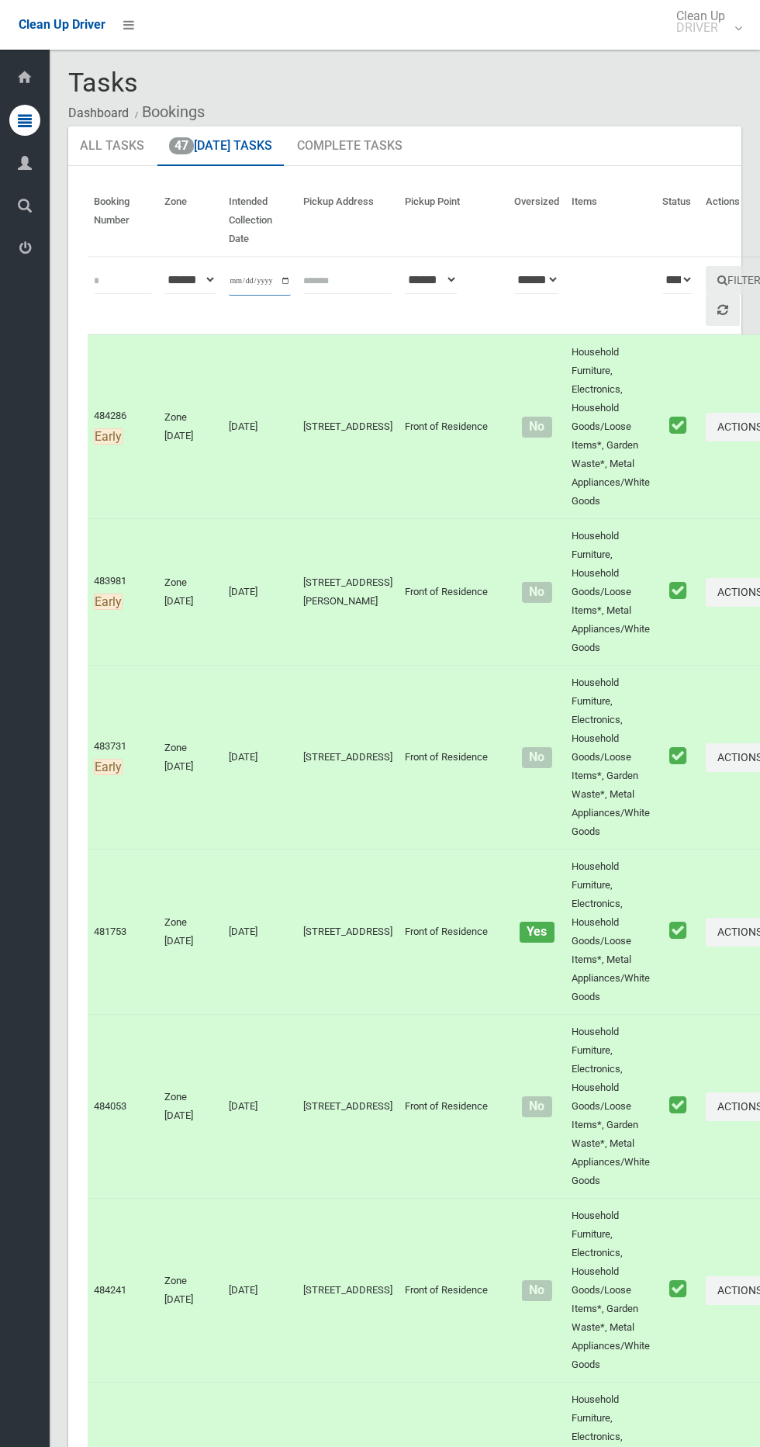
click at [258, 285] on input "**********" at bounding box center [260, 281] width 62 height 29
type input "**********"
click at [706, 268] on button "Filter" at bounding box center [739, 280] width 67 height 29
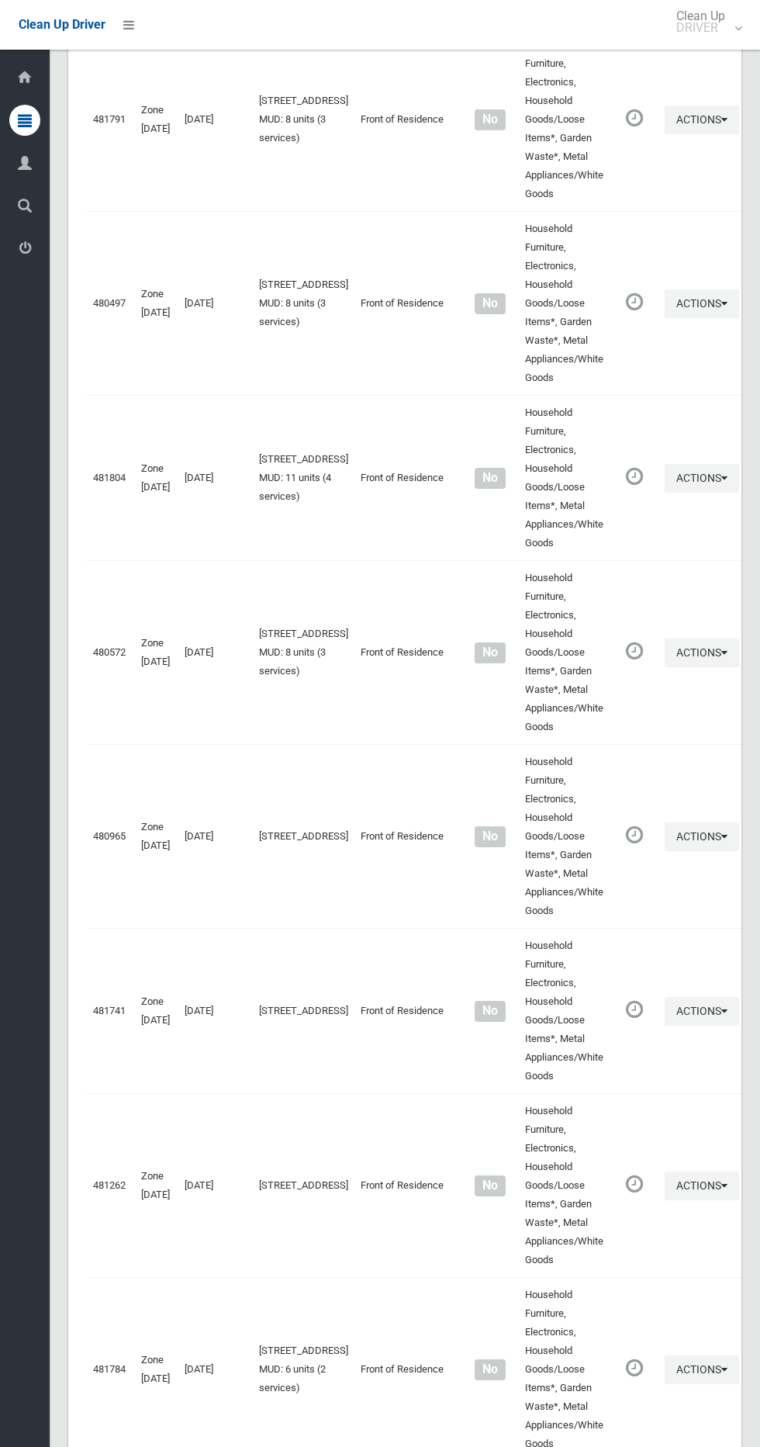
scroll to position [5432, 0]
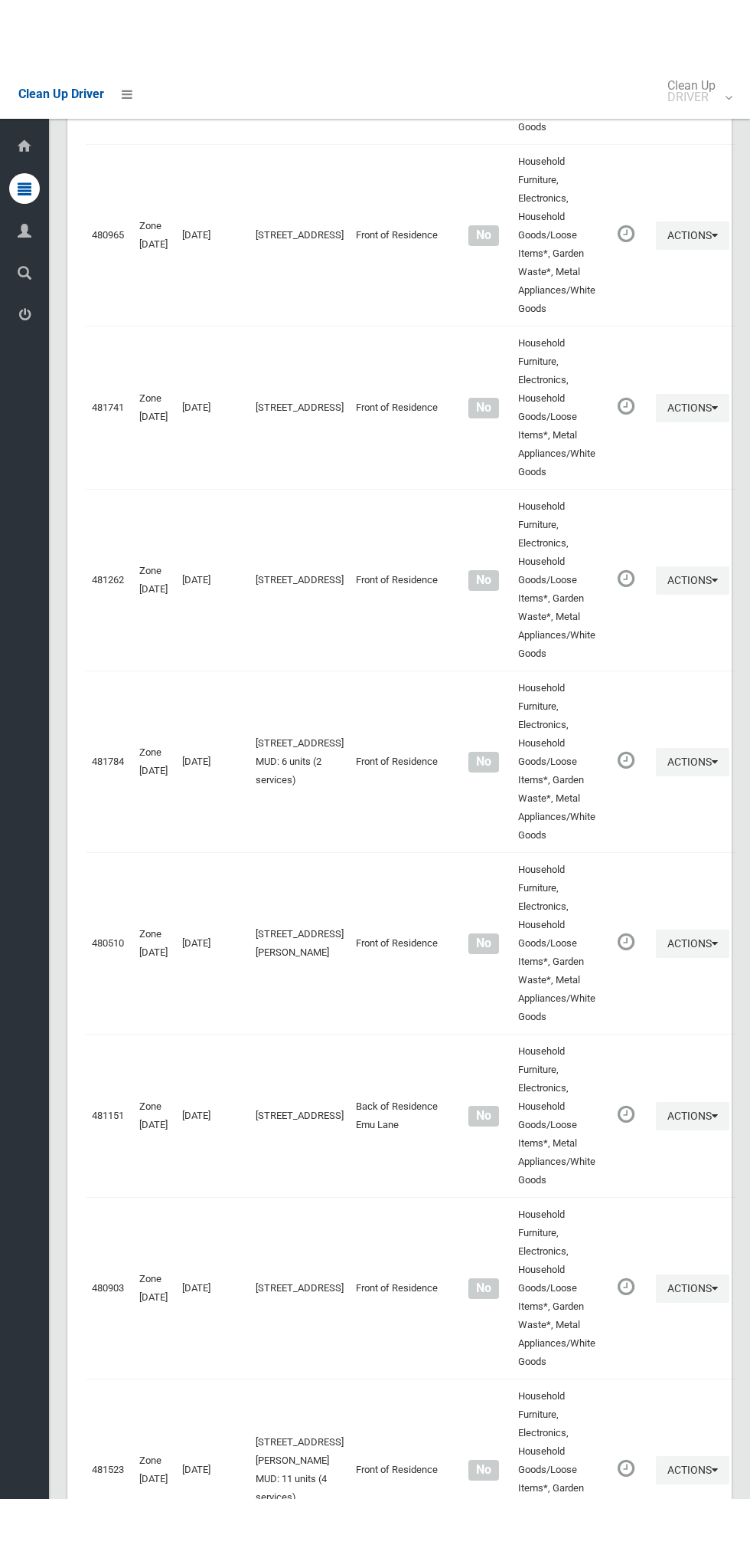
scroll to position [5224, 0]
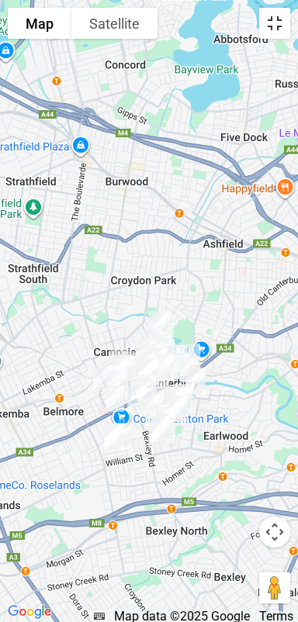
click at [270, 17] on button "Toggle fullscreen view" at bounding box center [274, 23] width 31 height 31
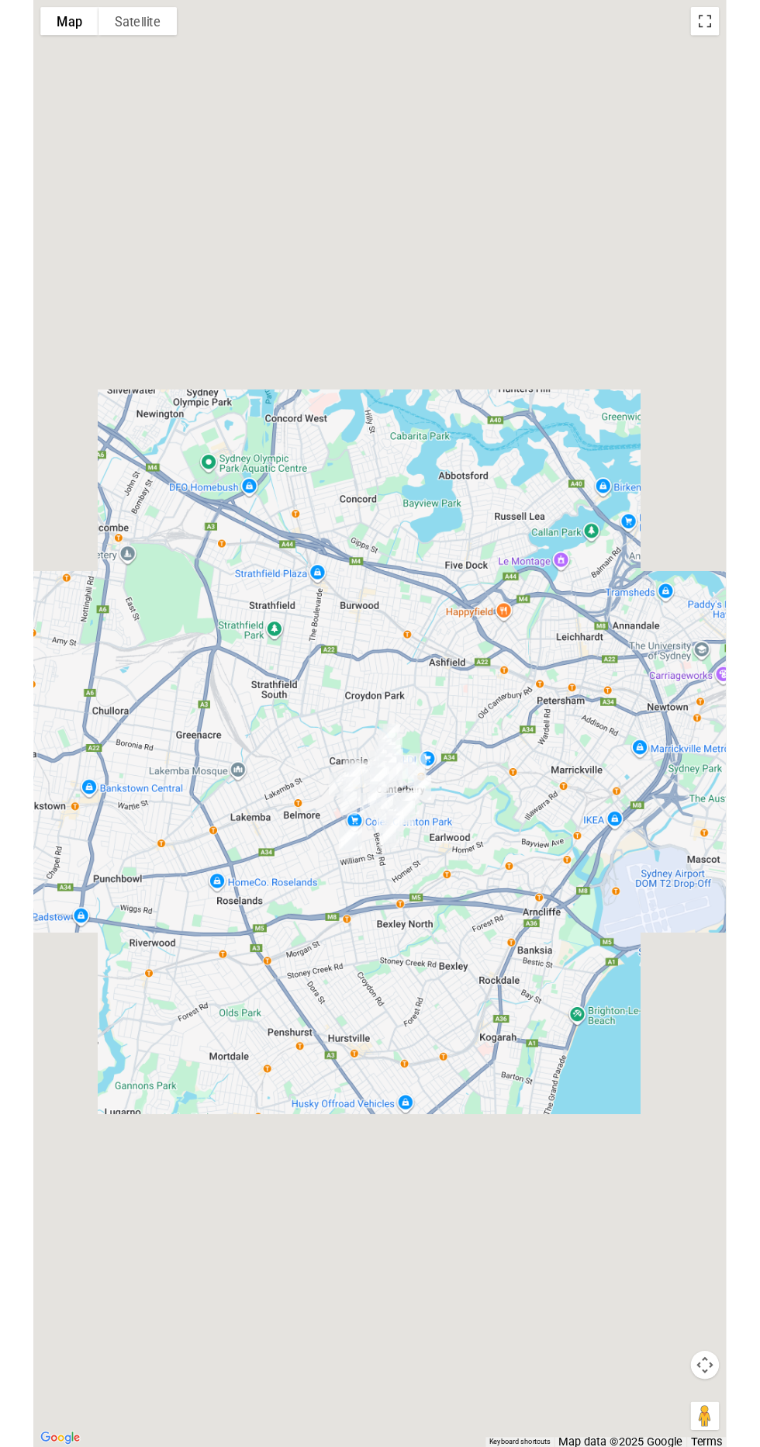
scroll to position [5384, 0]
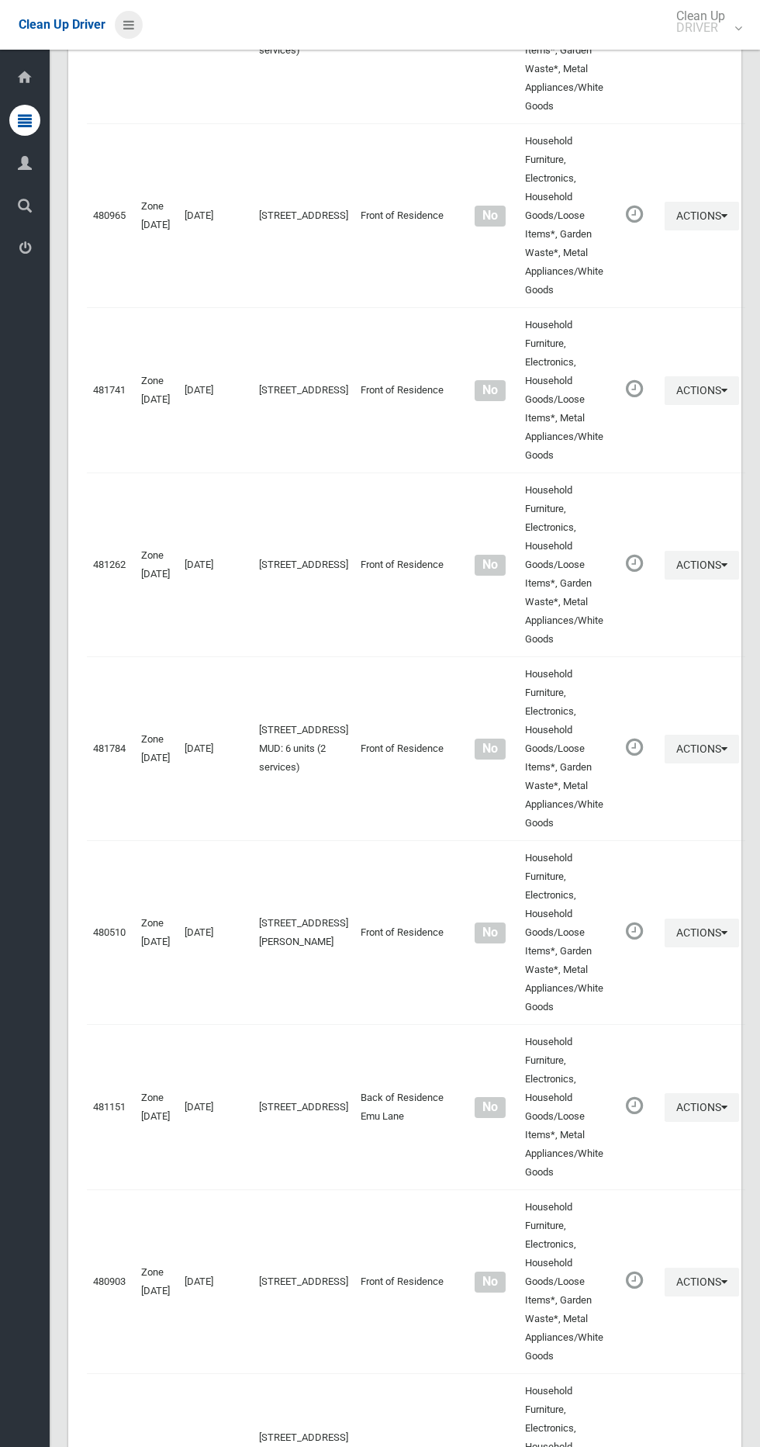
click at [125, 36] on icon at bounding box center [128, 25] width 11 height 26
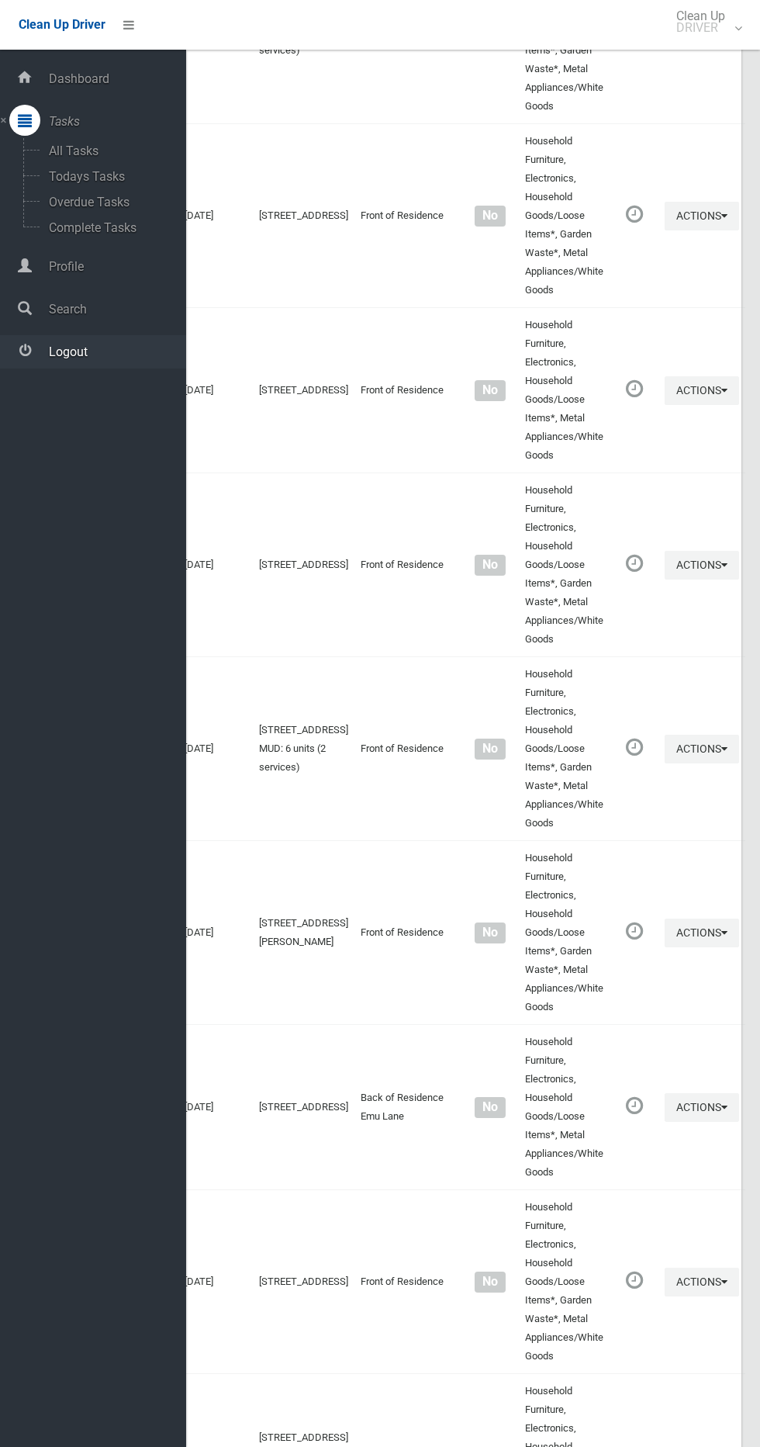
click at [65, 346] on span "Logout" at bounding box center [115, 352] width 142 height 15
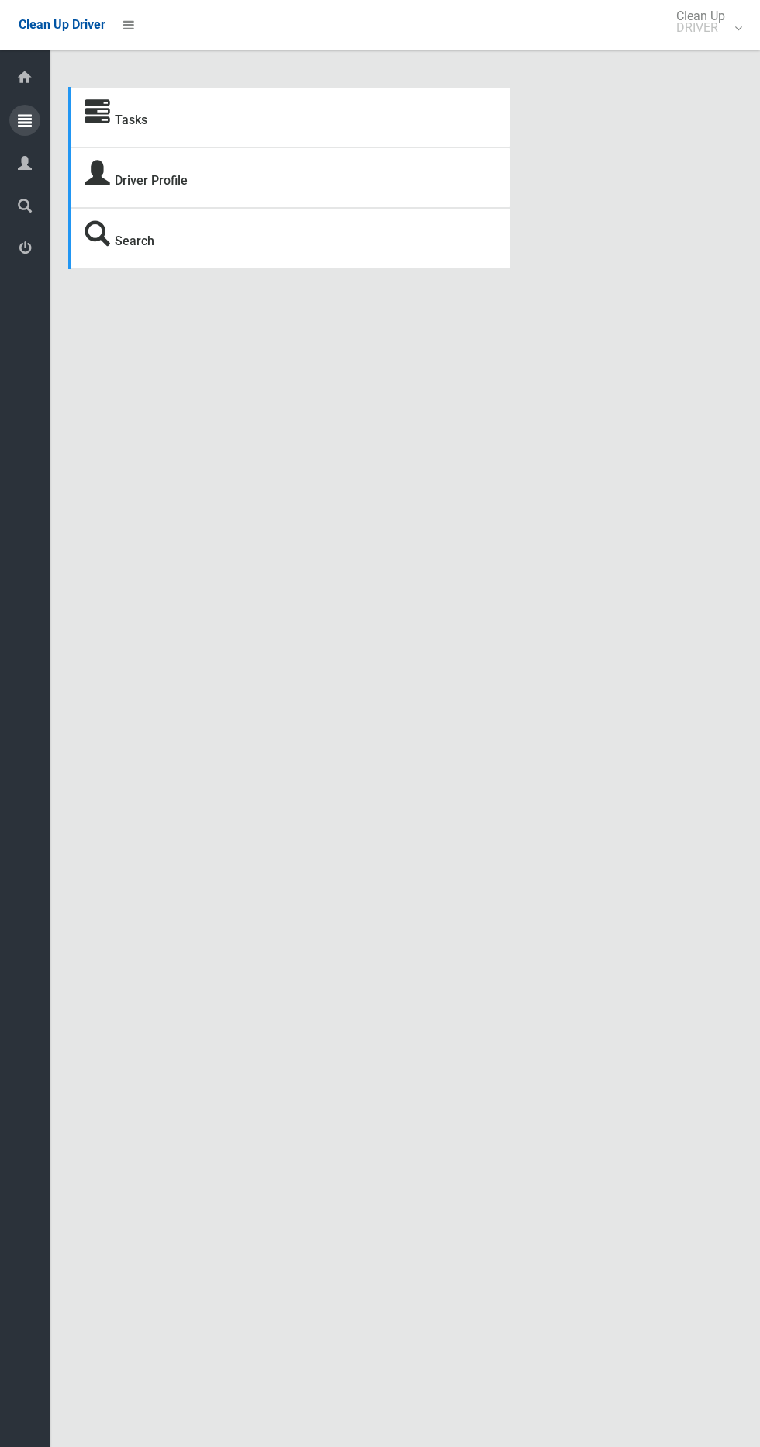
click at [25, 119] on icon at bounding box center [25, 120] width 14 height 31
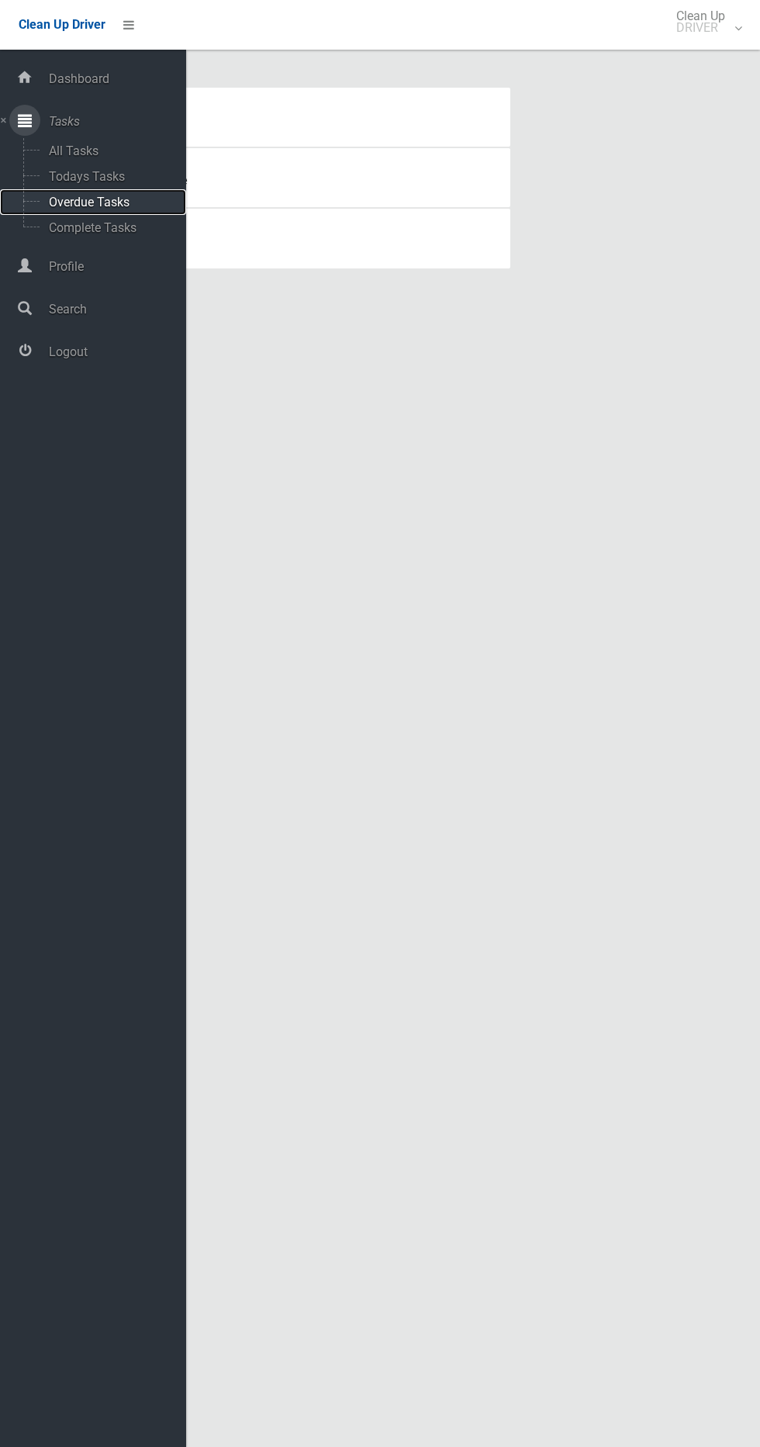
click at [71, 195] on span "Overdue Tasks" at bounding box center [108, 202] width 129 height 15
click at [85, 176] on span "Todays Tasks" at bounding box center [108, 176] width 129 height 15
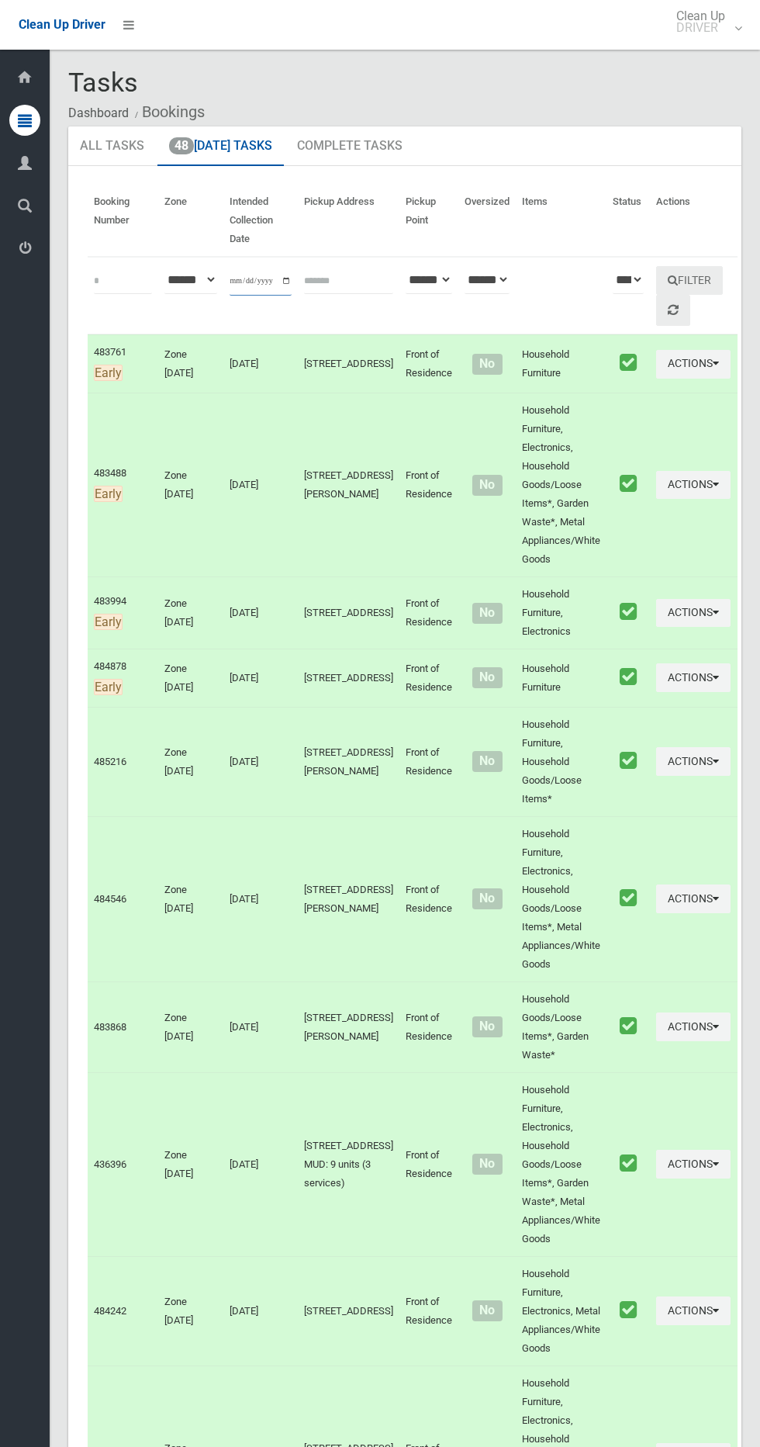
click at [265, 278] on input "**********" at bounding box center [261, 281] width 62 height 29
type input "**********"
click at [670, 282] on button "Filter" at bounding box center [690, 280] width 67 height 29
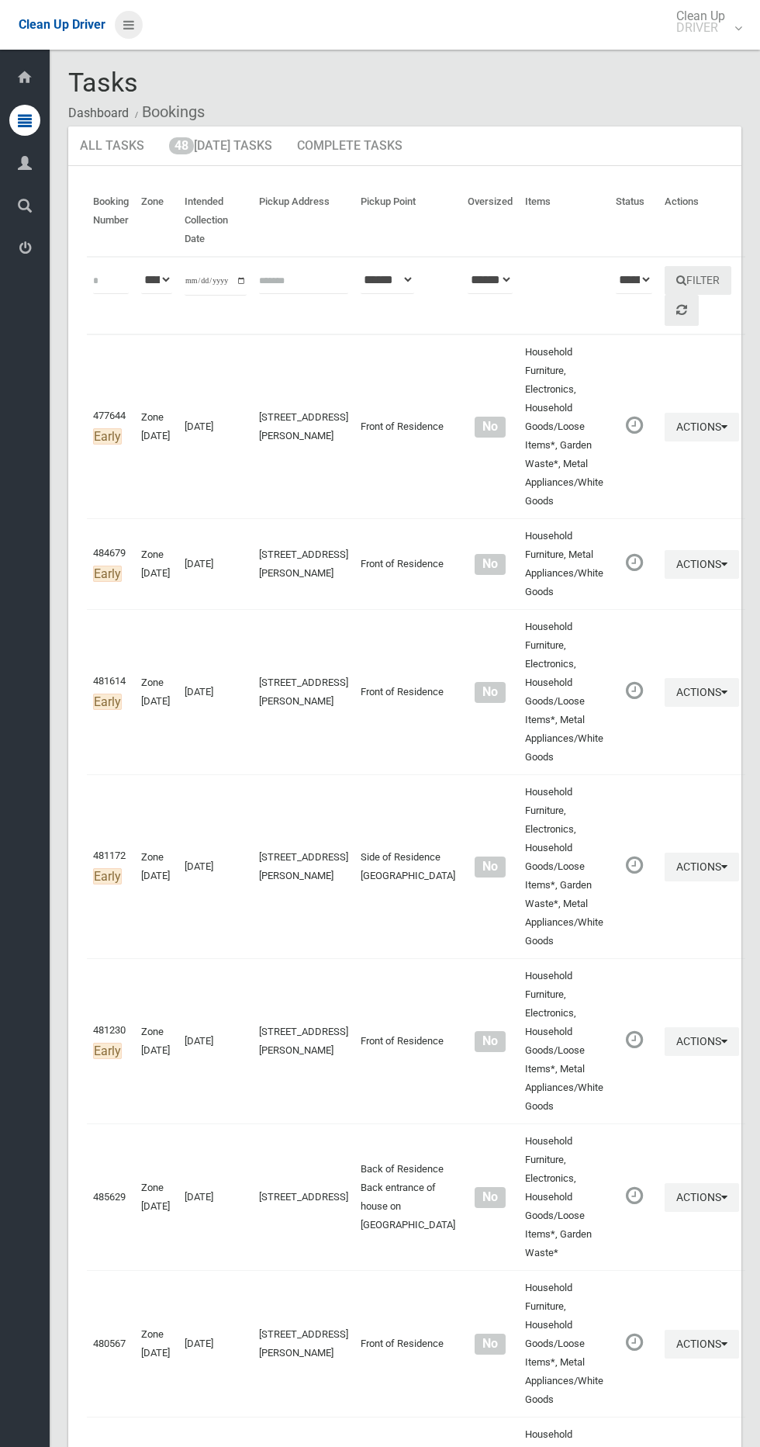
click at [128, 24] on icon at bounding box center [128, 25] width 11 height 26
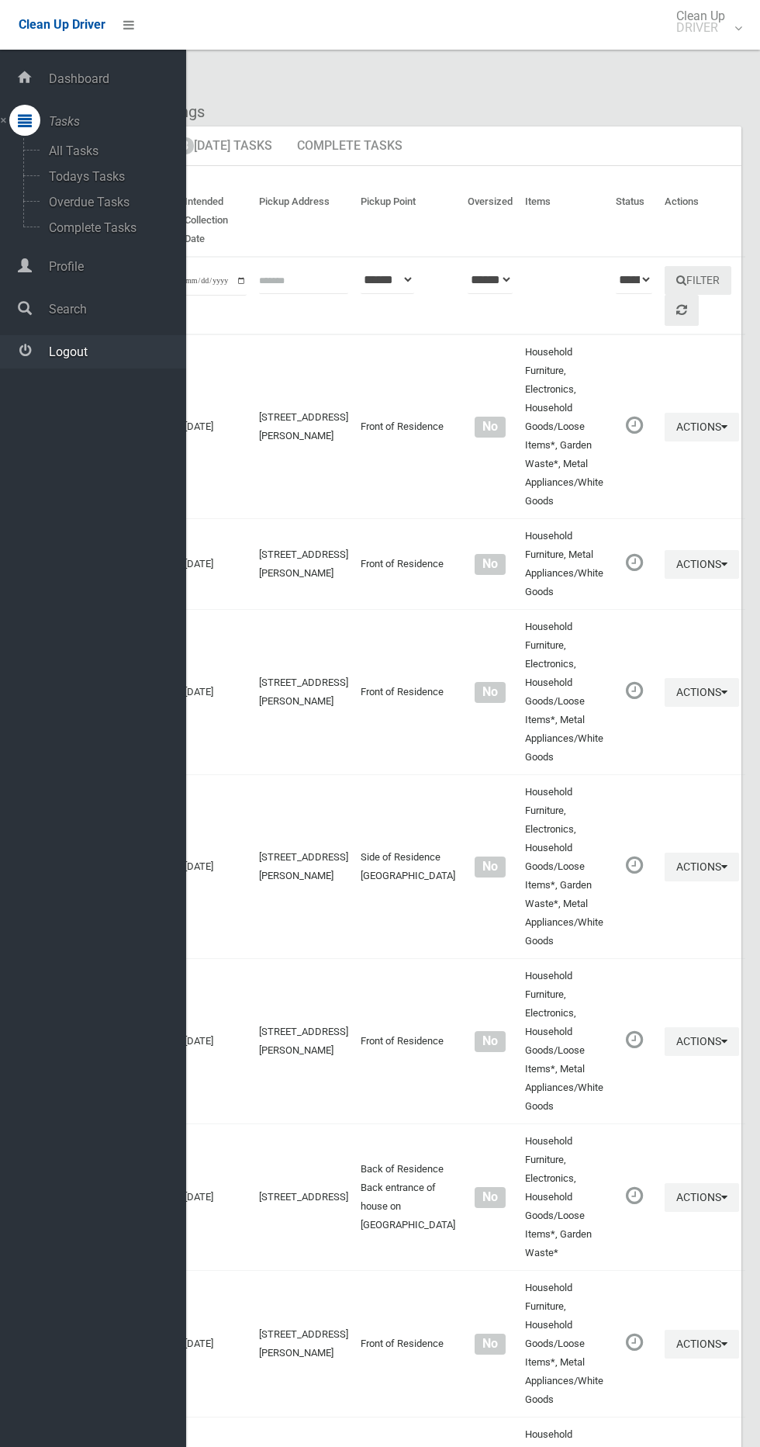
click at [81, 351] on span "Logout" at bounding box center [115, 352] width 142 height 15
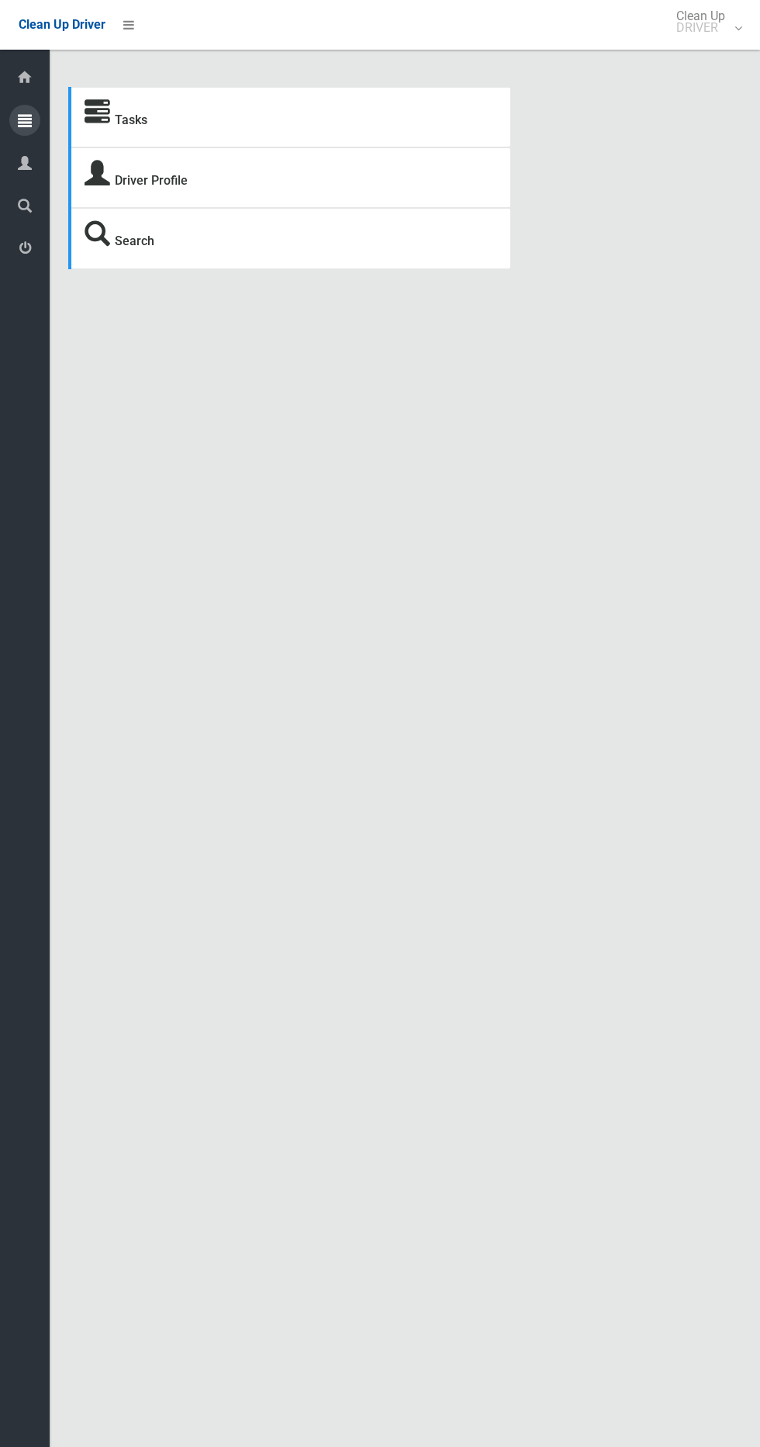
click at [26, 120] on icon at bounding box center [25, 120] width 14 height 31
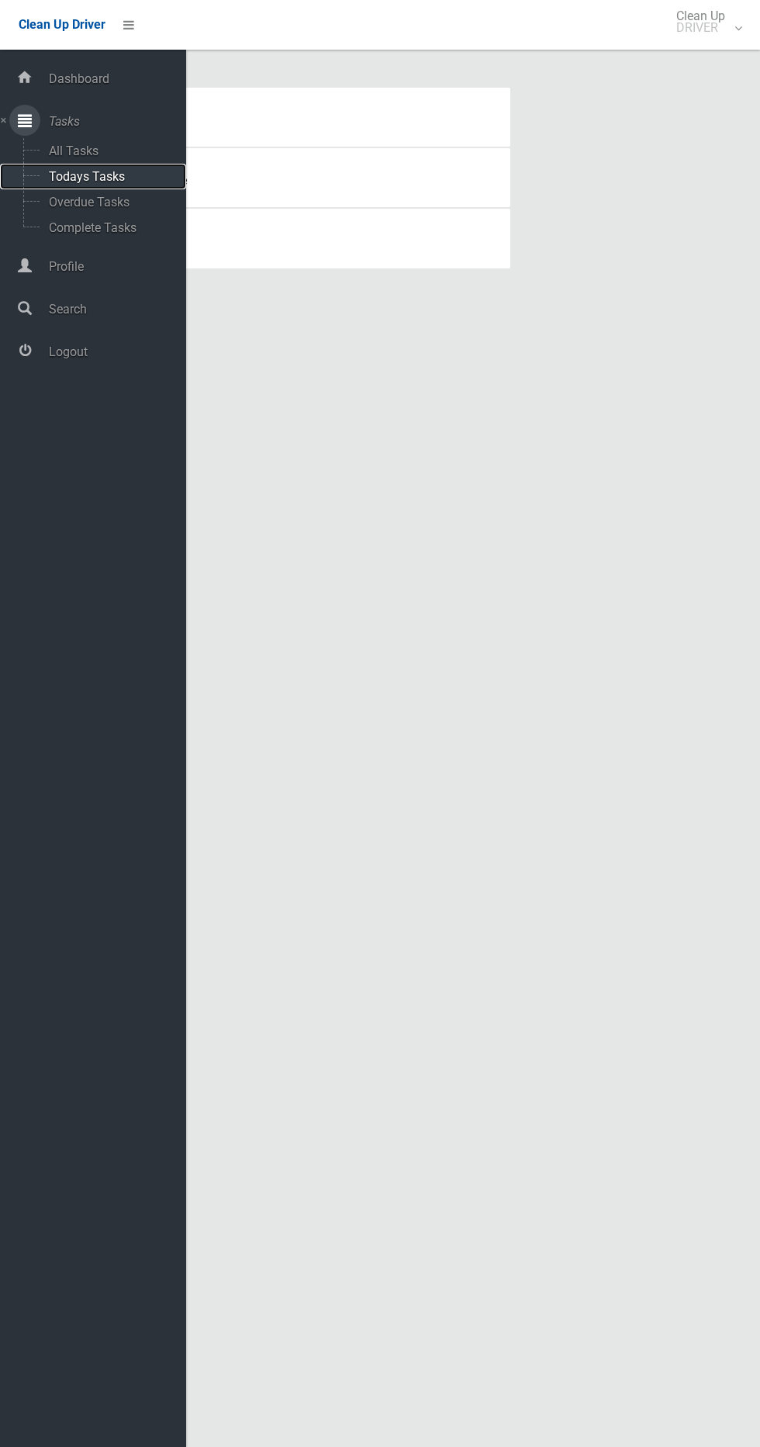
click at [51, 170] on span "Todays Tasks" at bounding box center [108, 176] width 129 height 15
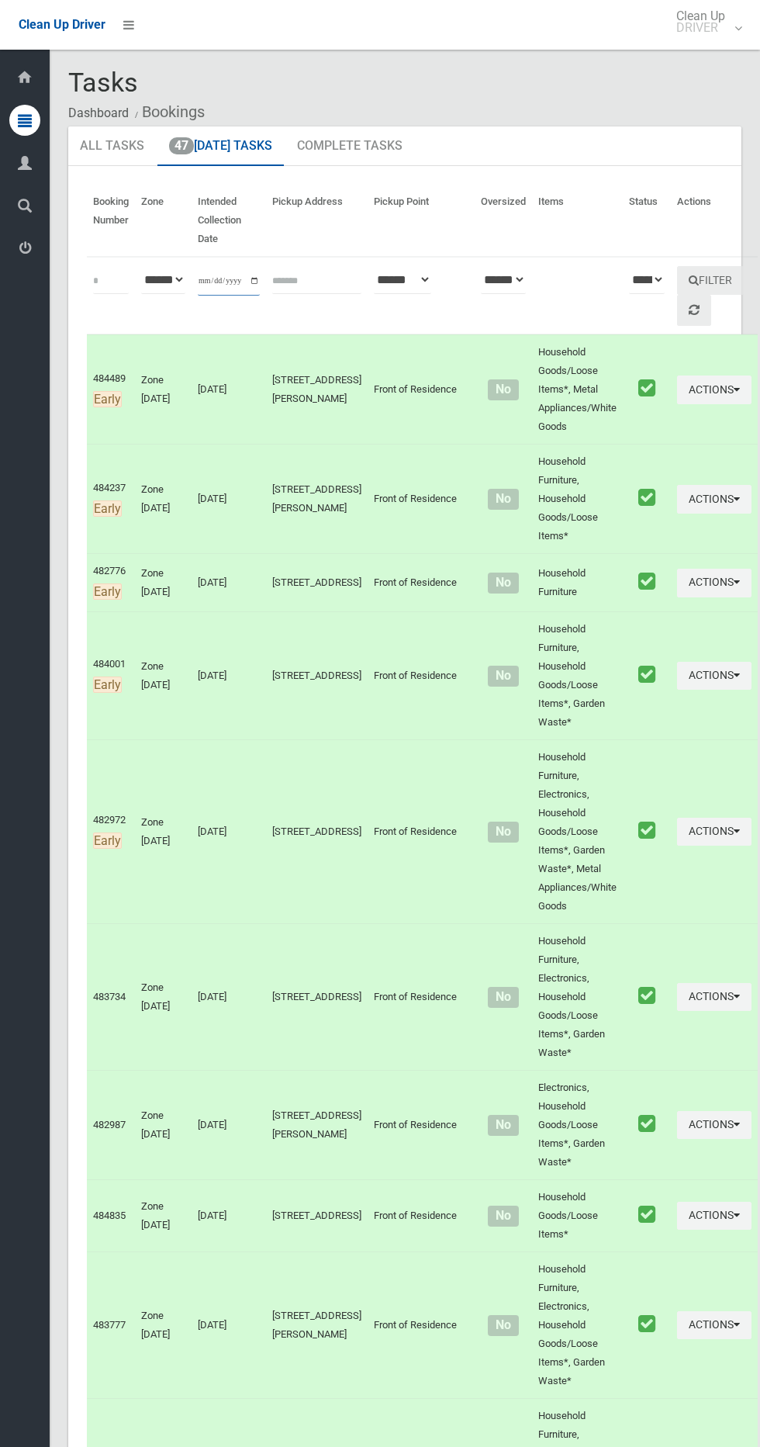
click at [228, 273] on input "**********" at bounding box center [229, 281] width 62 height 29
type input "**********"
click at [677, 275] on button "Filter" at bounding box center [710, 280] width 67 height 29
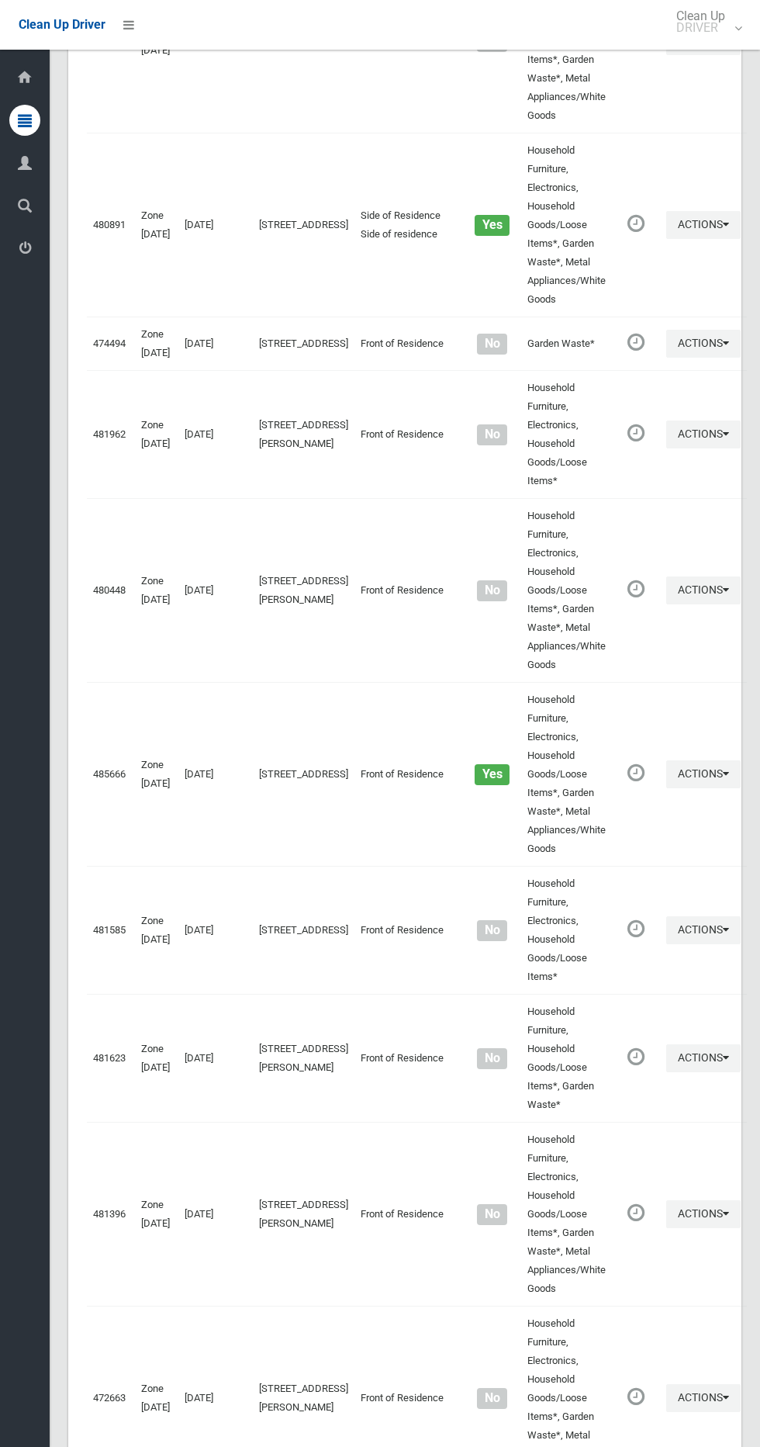
scroll to position [5097, 0]
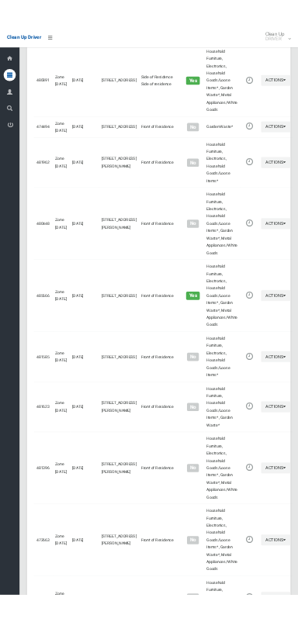
scroll to position [4956, 0]
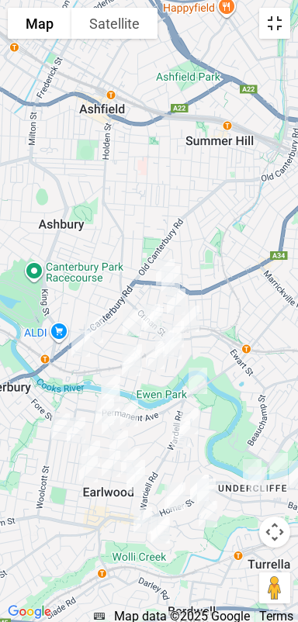
click at [286, 26] on button "Toggle fullscreen view" at bounding box center [274, 23] width 31 height 31
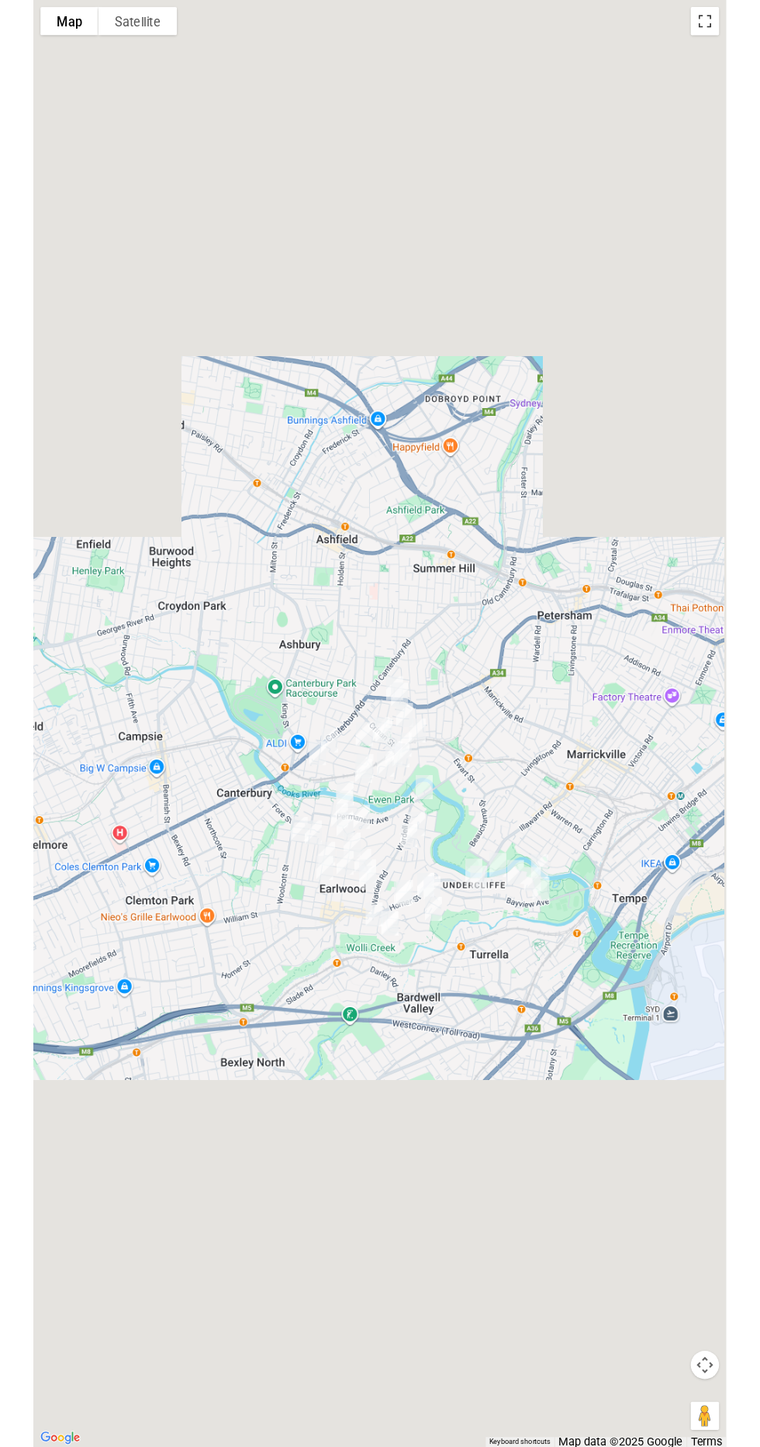
scroll to position [5049, 0]
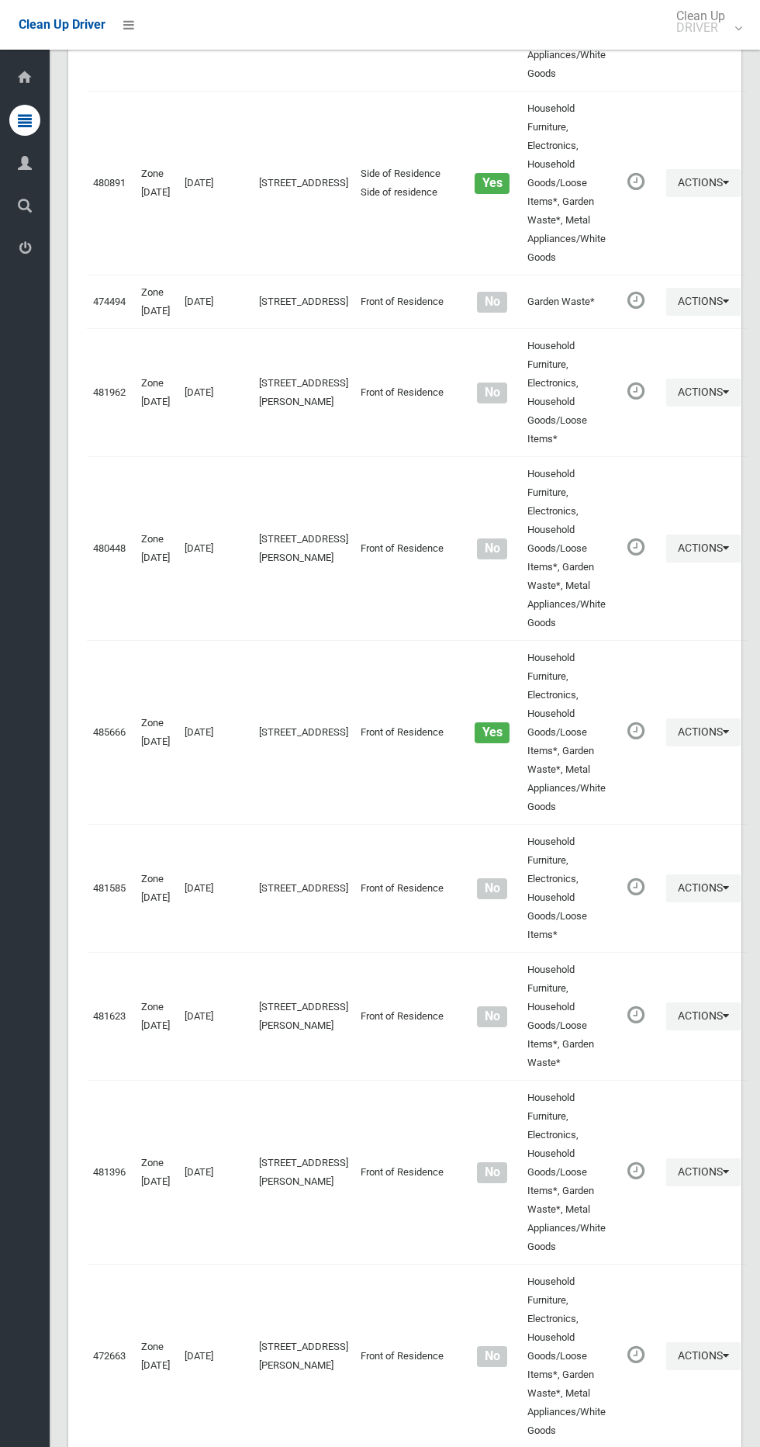
click at [129, 38] on li at bounding box center [124, 25] width 37 height 50
click at [131, 35] on icon at bounding box center [128, 25] width 11 height 26
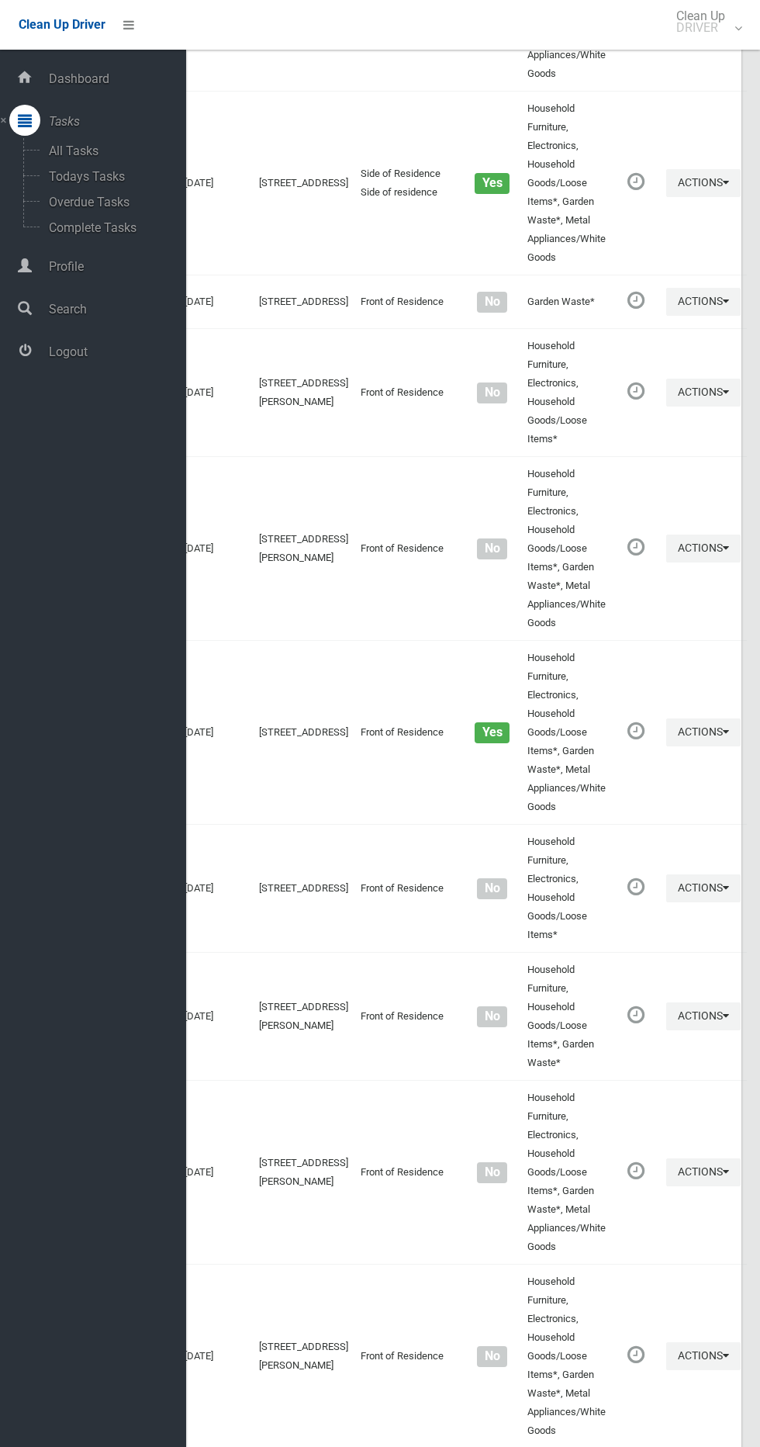
click at [109, 393] on div "Dashboard Tasks All Tasks Todays Tasks Overdue Tasks Complete Tasks Profile Sea…" at bounding box center [93, 749] width 186 height 1398
click at [122, 357] on span "Logout" at bounding box center [115, 352] width 142 height 15
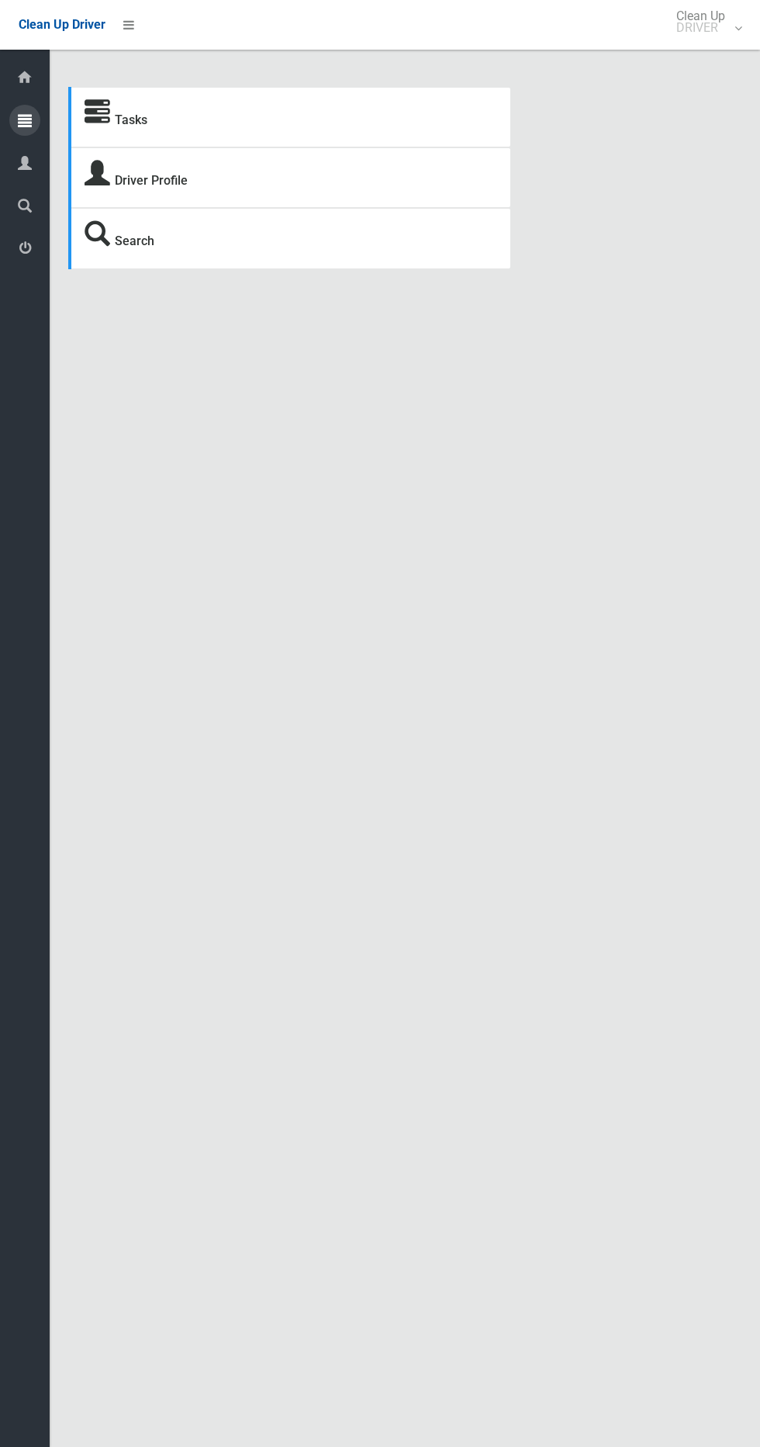
click at [26, 120] on icon at bounding box center [25, 120] width 14 height 31
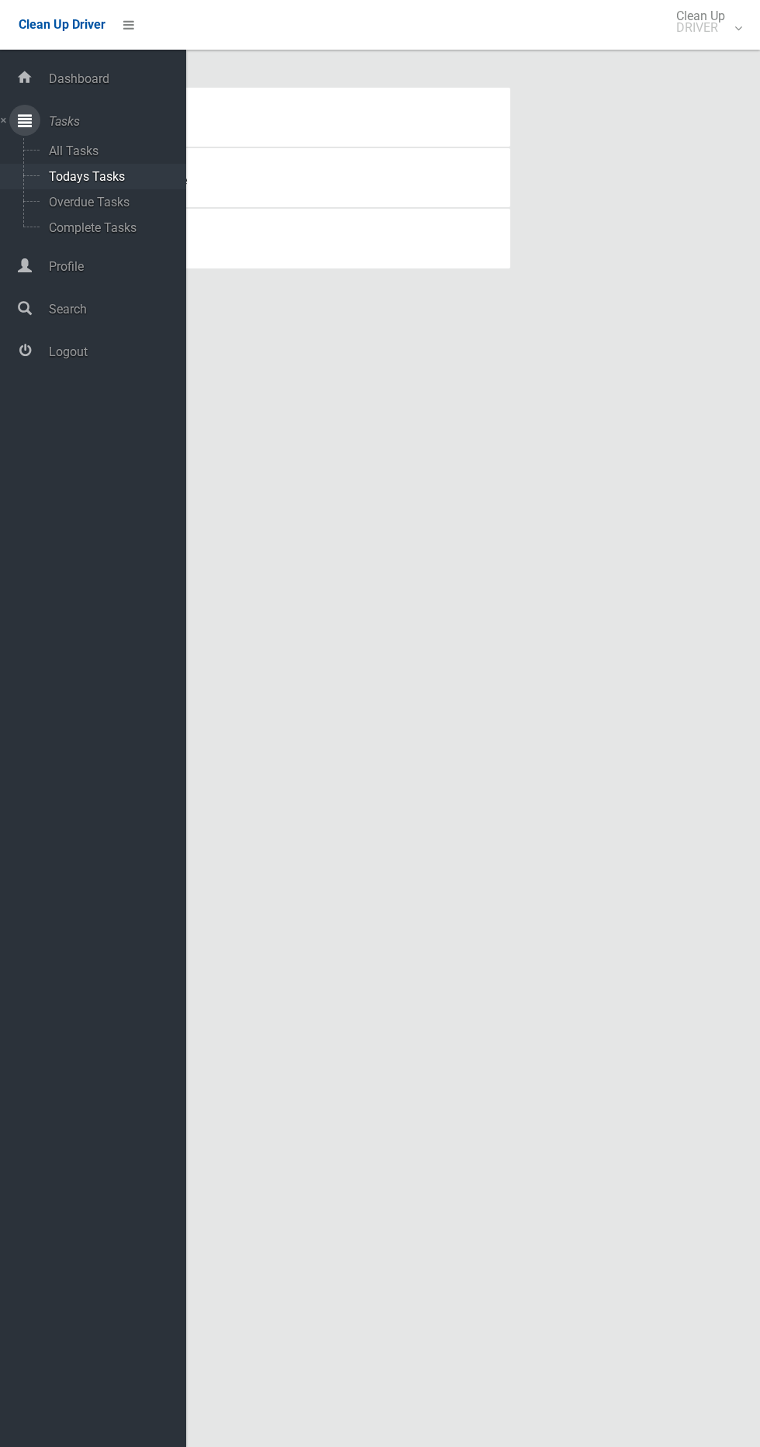
click at [111, 177] on span "Todays Tasks" at bounding box center [108, 176] width 129 height 15
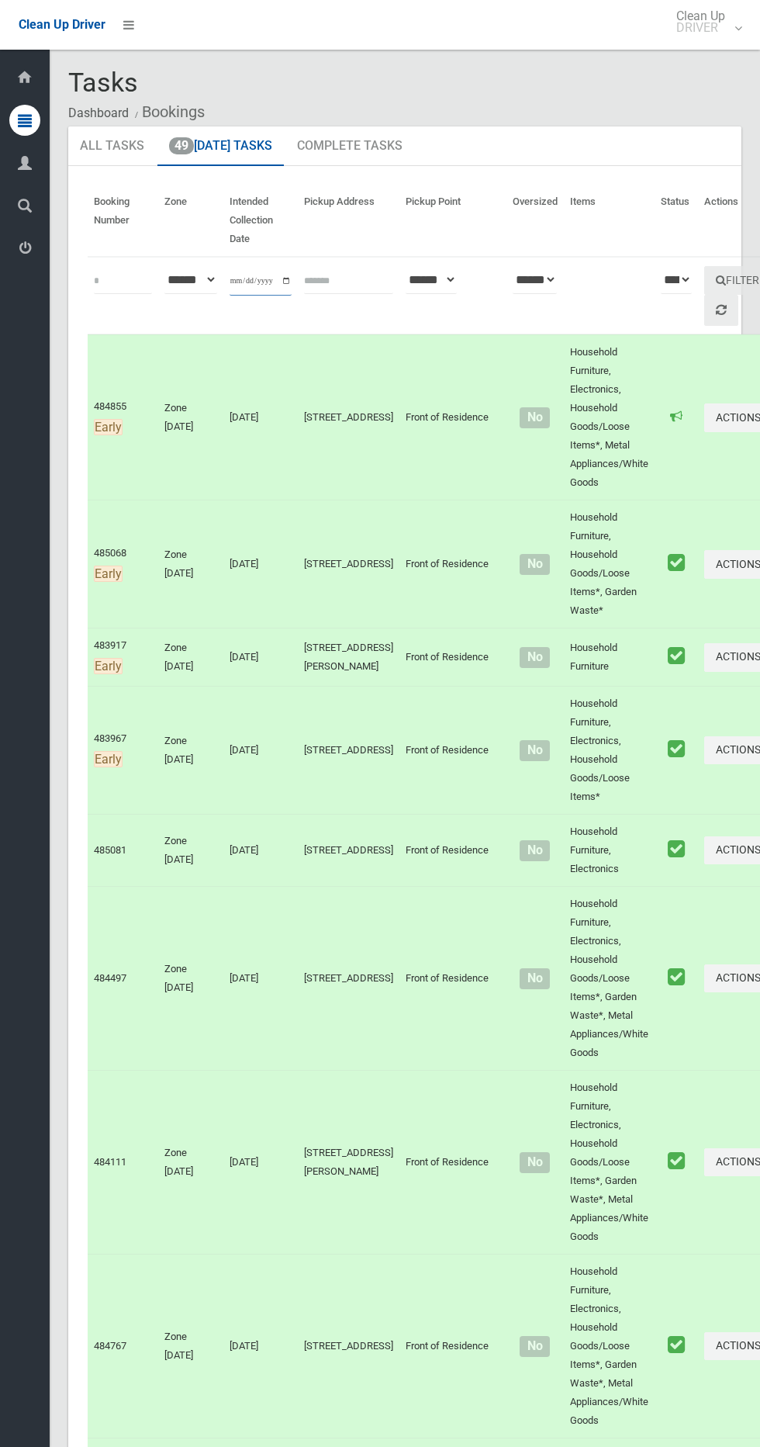
click at [260, 286] on input "**********" at bounding box center [261, 281] width 62 height 29
type input "**********"
click at [716, 310] on icon at bounding box center [721, 309] width 11 height 12
click at [705, 279] on button "Filter" at bounding box center [738, 280] width 67 height 29
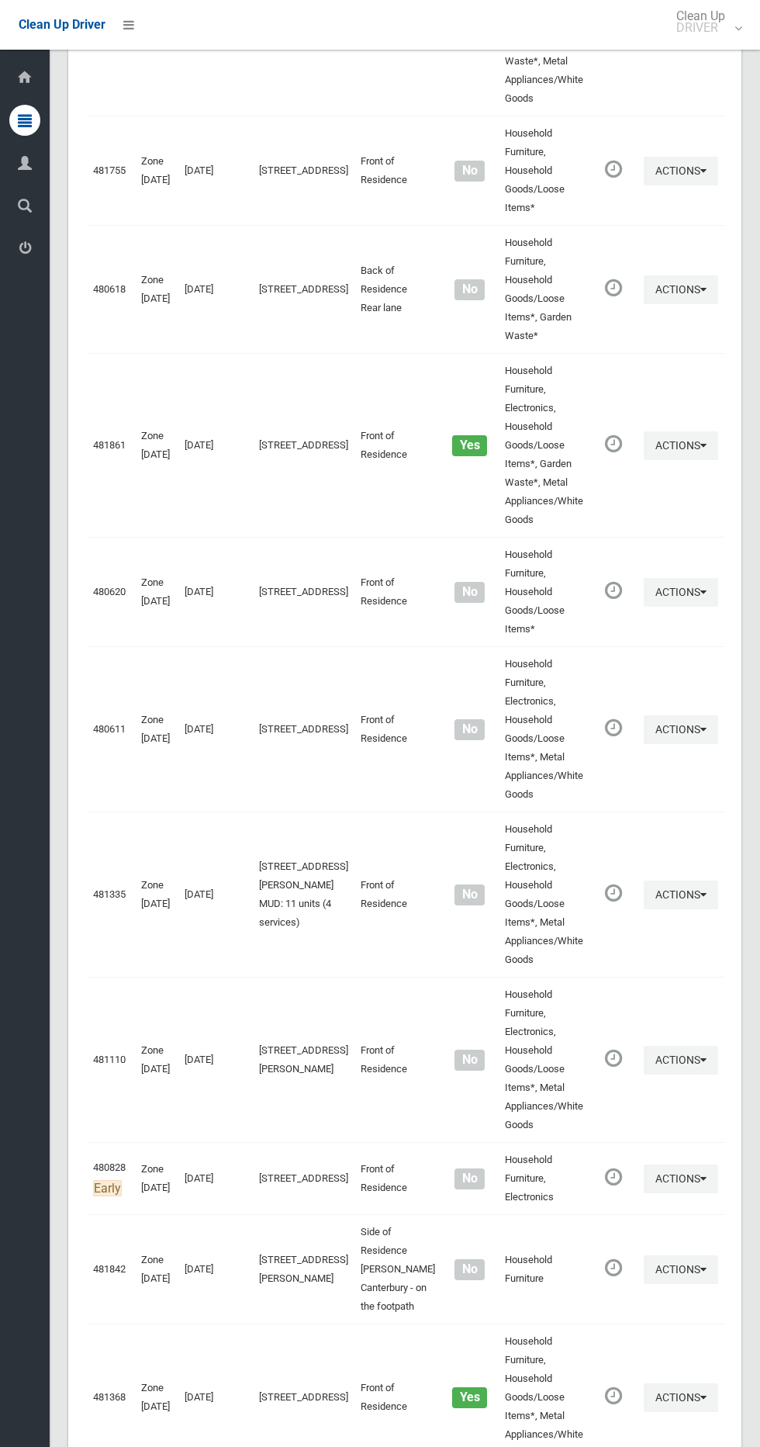
scroll to position [5528, 0]
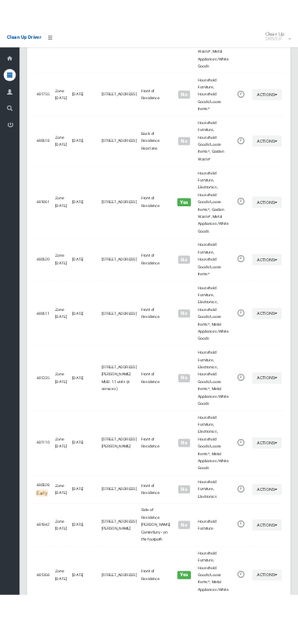
scroll to position [5387, 0]
